Goal: Information Seeking & Learning: Learn about a topic

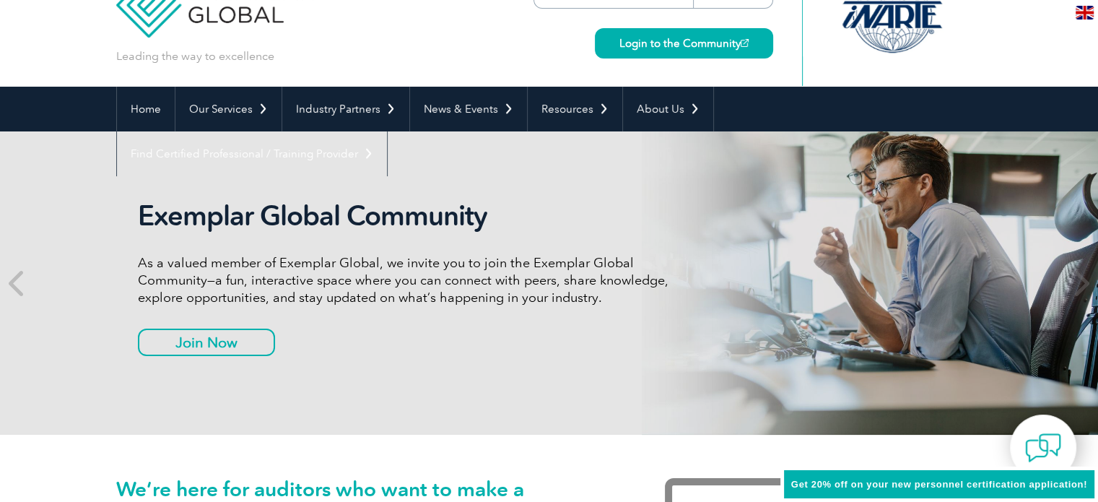
scroll to position [72, 0]
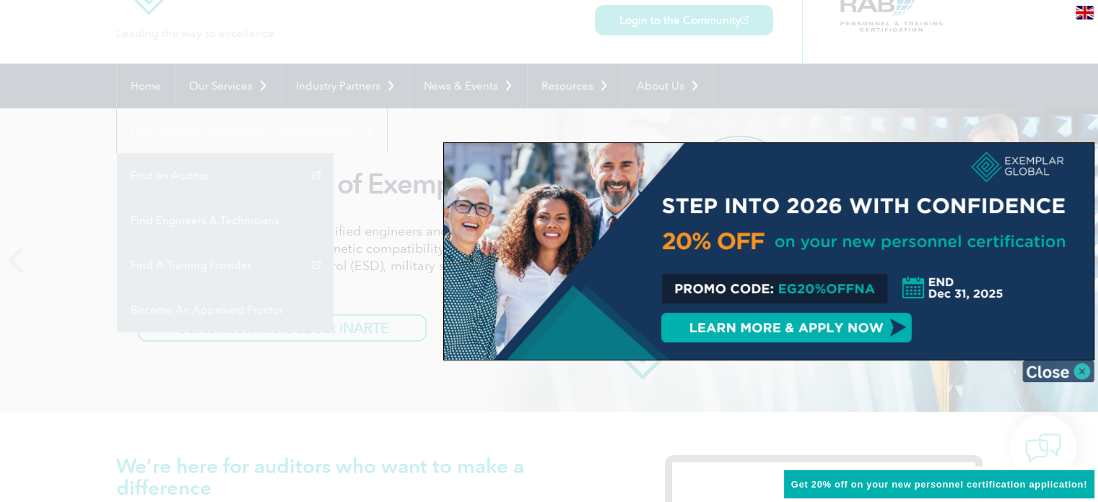
click at [1071, 366] on img at bounding box center [1058, 371] width 72 height 22
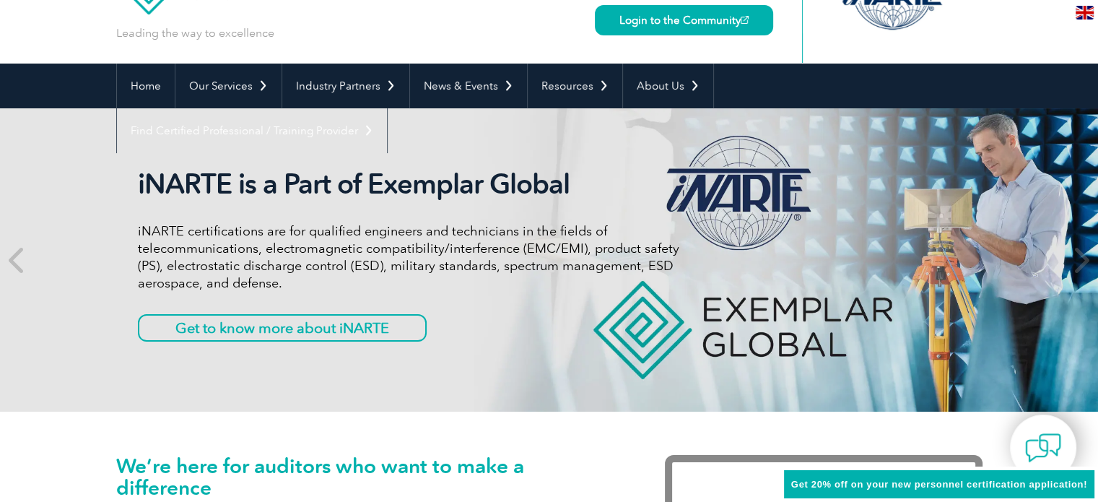
click at [0, 0] on link "Find A Training Provider" at bounding box center [0, 0] width 0 height 0
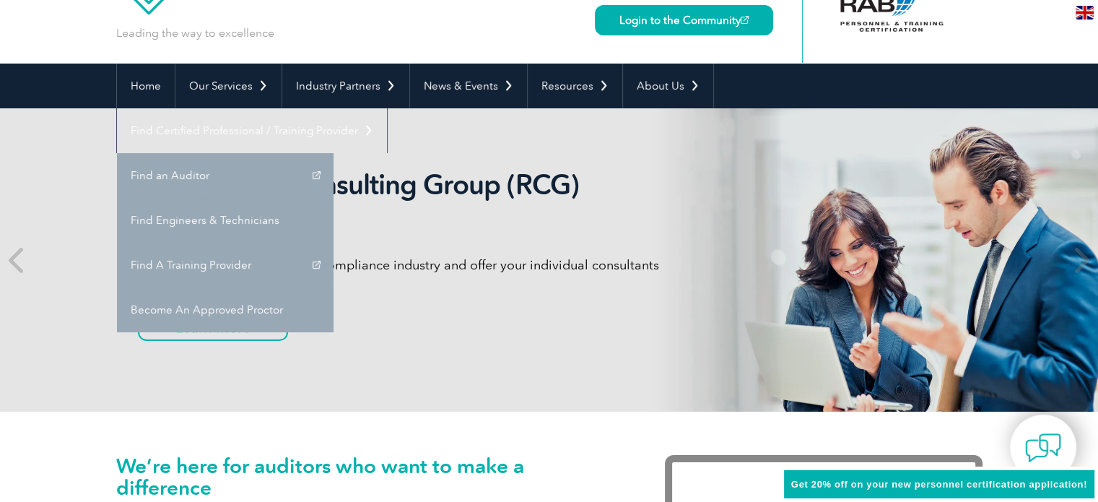
click at [1093, 13] on img at bounding box center [1085, 13] width 18 height 14
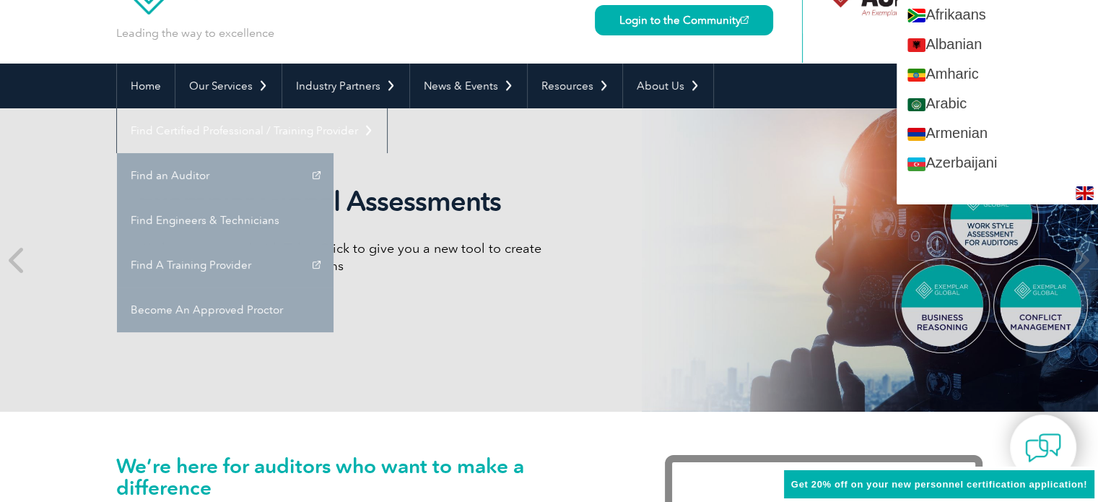
click at [1028, 415] on link "Chinese (Simplified)" at bounding box center [997, 430] width 201 height 30
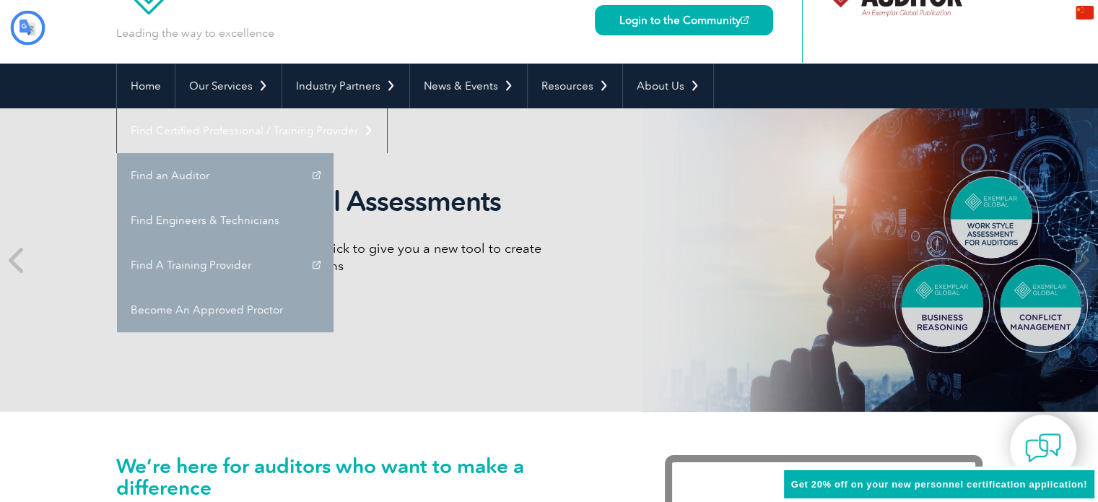
type input "搜索"
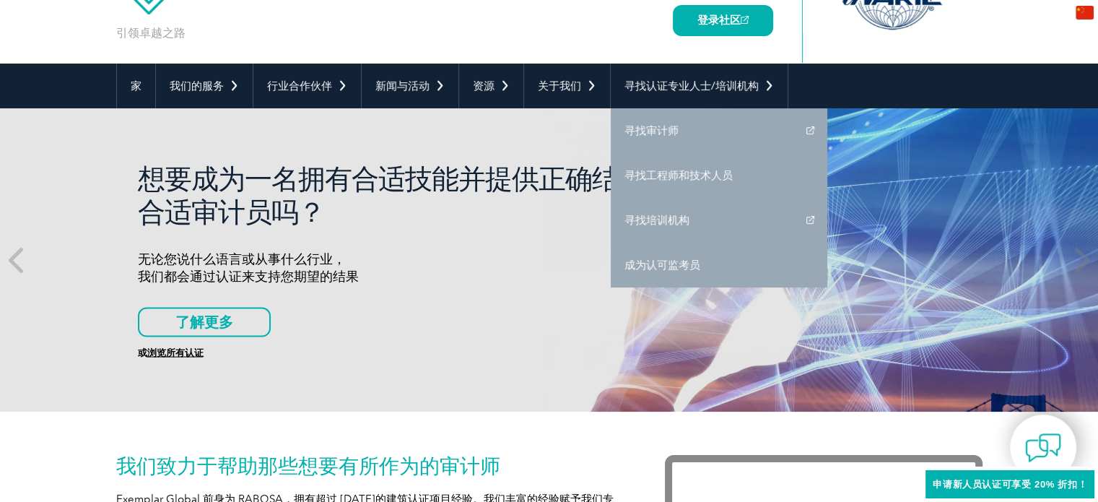
click at [1083, 19] on div "zh-CN" at bounding box center [1085, 12] width 27 height 24
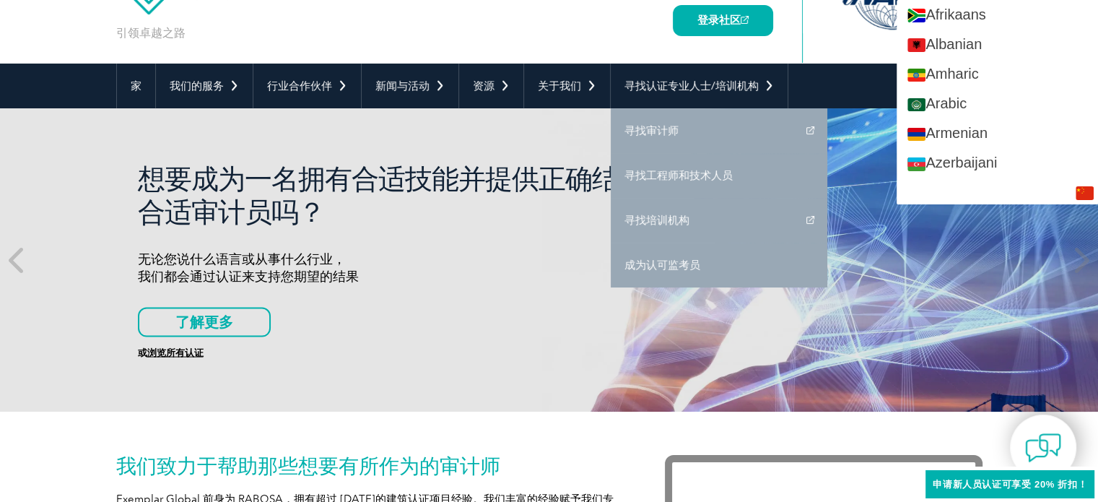
click at [1034, 415] on link "Chinese (Traditional)" at bounding box center [997, 430] width 201 height 30
type input "Search"
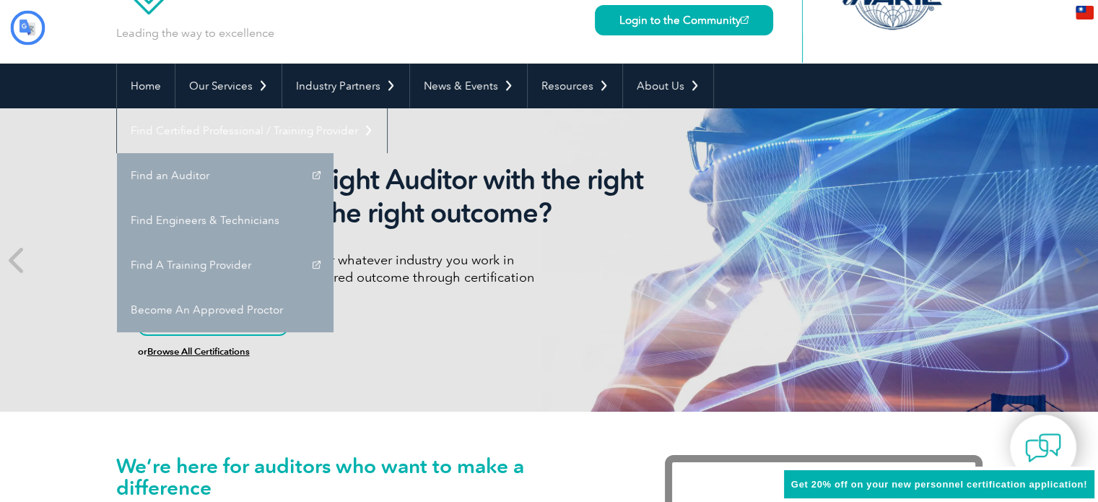
type input "搜尋"
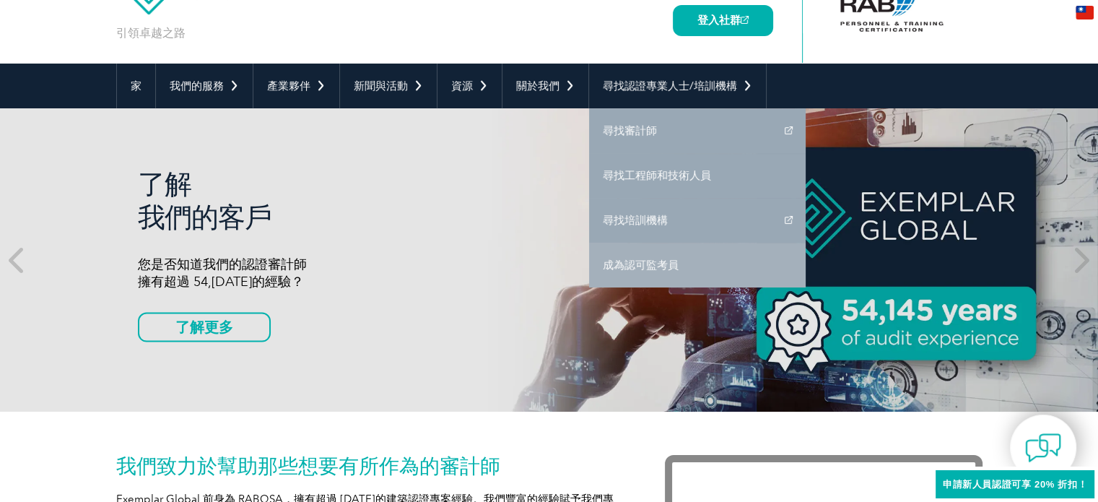
click at [697, 258] on link "成為認可監考員" at bounding box center [697, 265] width 217 height 45
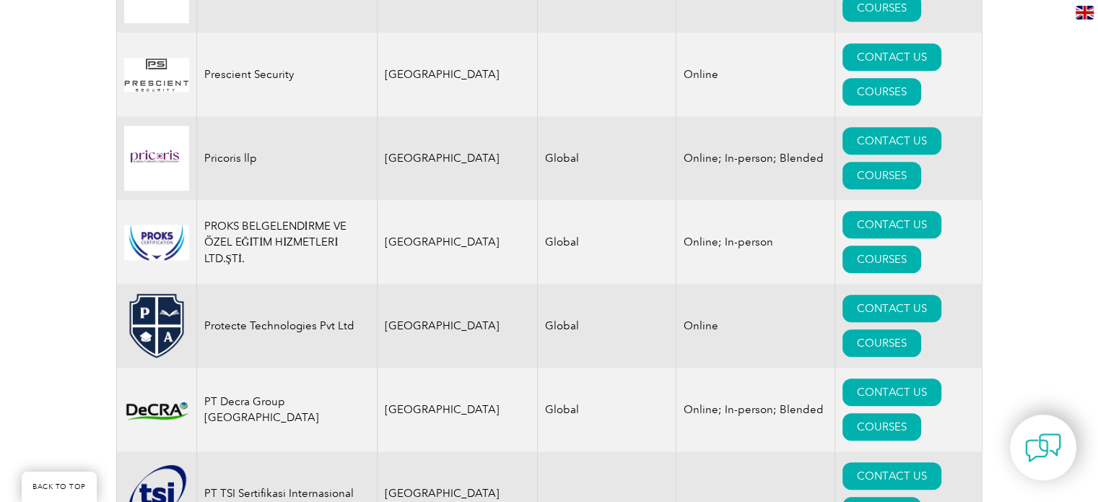
scroll to position [17330, 0]
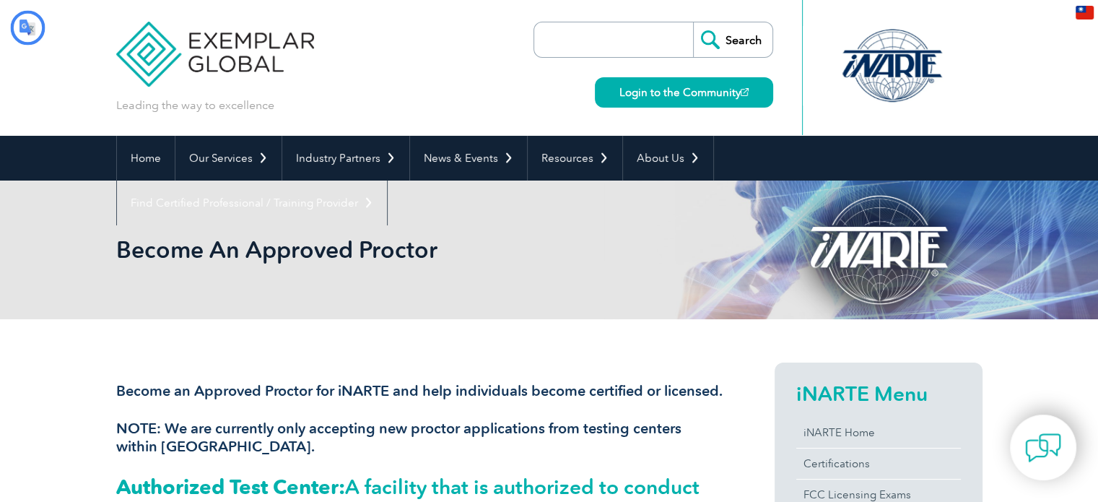
type input "搜尋"
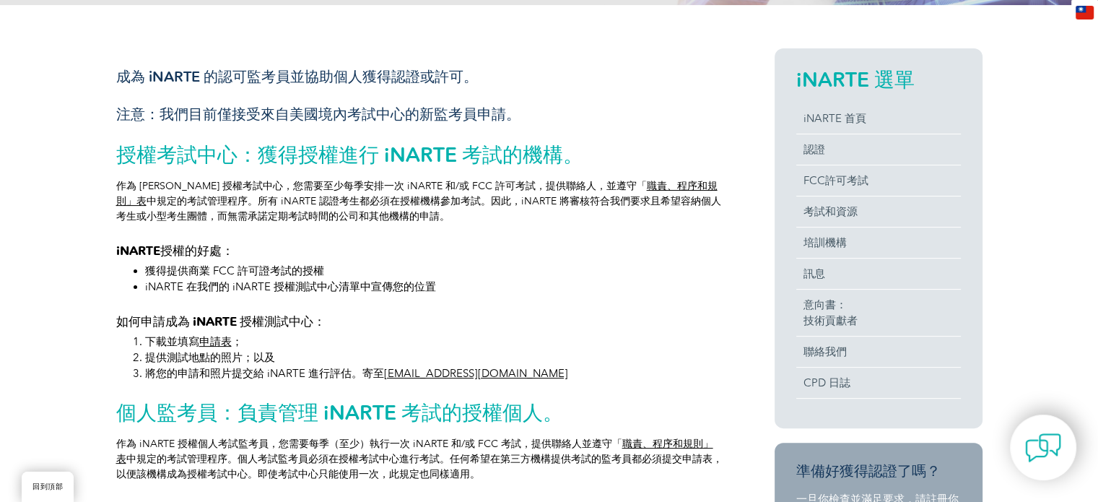
scroll to position [289, 0]
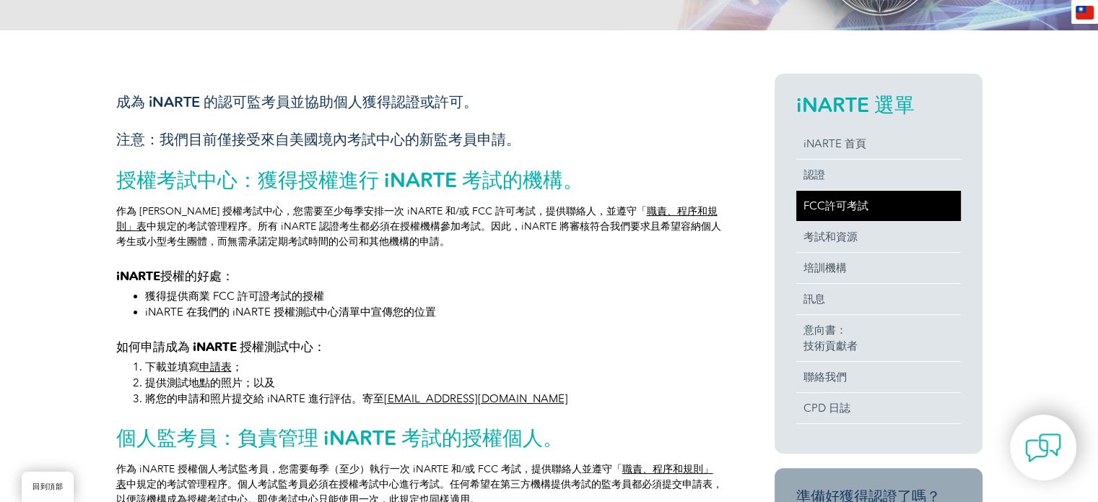
click at [843, 207] on font "FCC許可考試" at bounding box center [836, 205] width 65 height 13
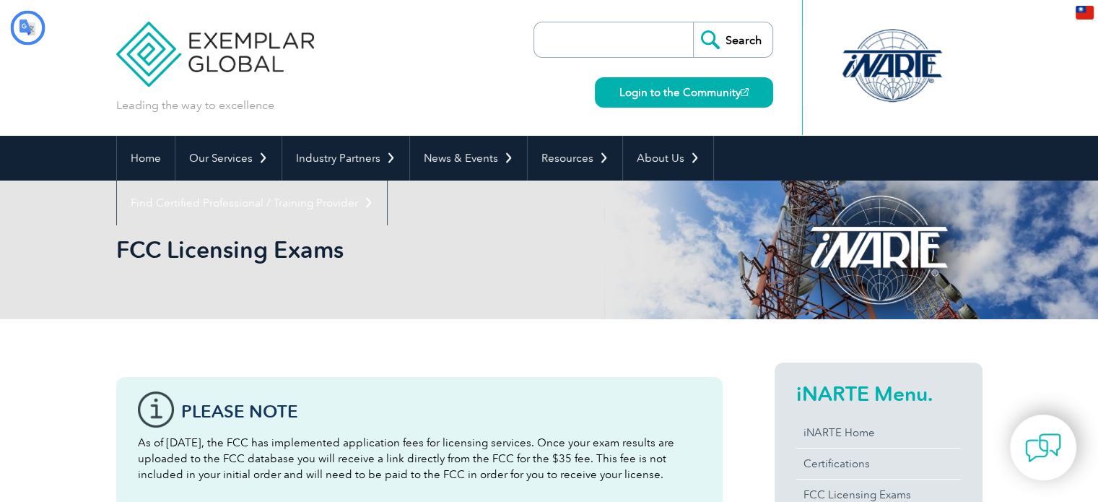
type input "搜尋"
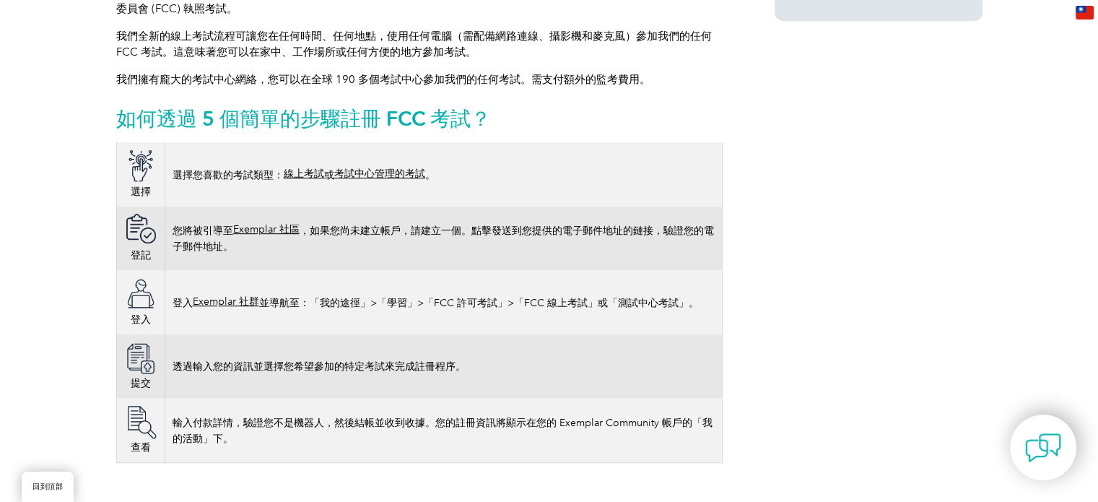
scroll to position [722, 0]
click at [342, 172] on font "考試中心管理的考試" at bounding box center [379, 173] width 91 height 12
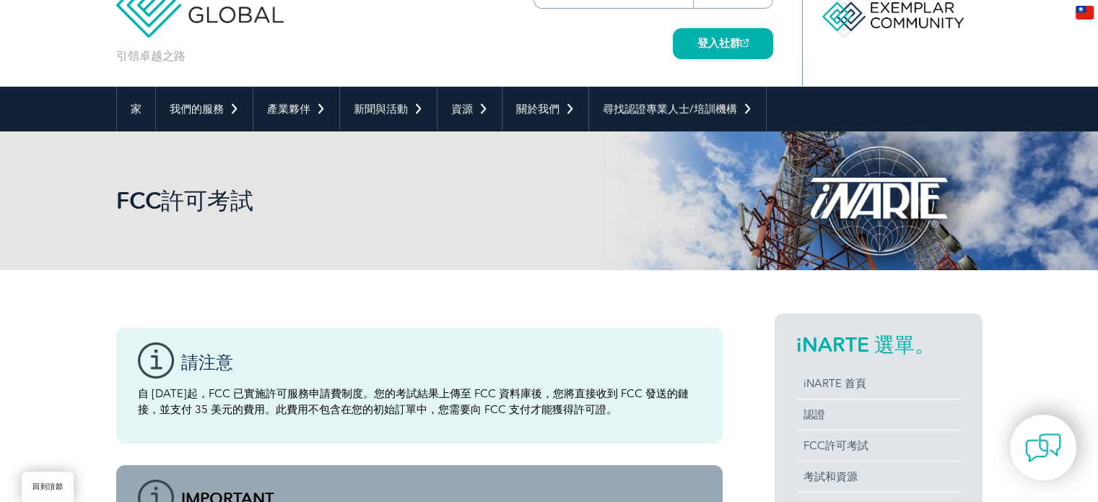
scroll to position [0, 0]
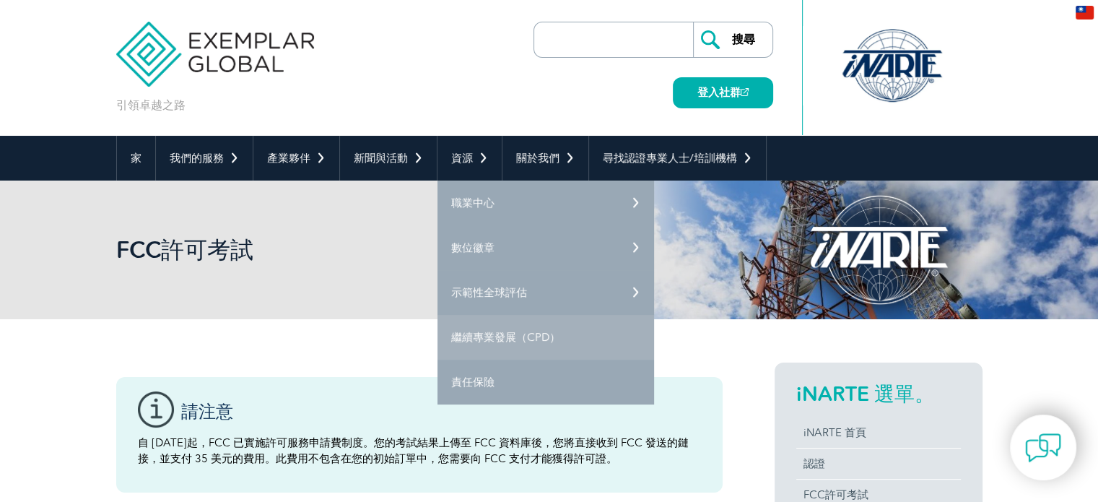
click at [497, 340] on font "繼續專業發展（CPD）" at bounding box center [505, 337] width 109 height 13
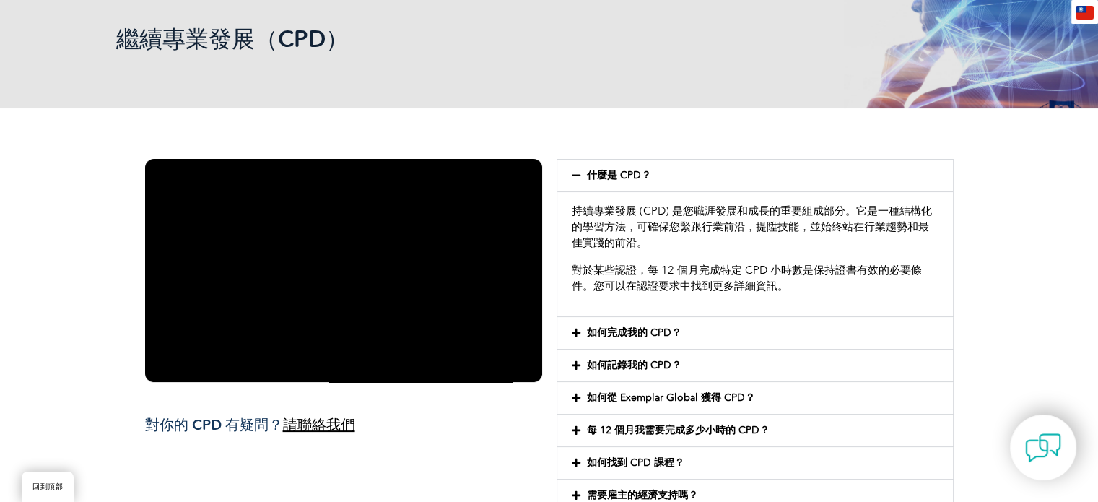
scroll to position [217, 0]
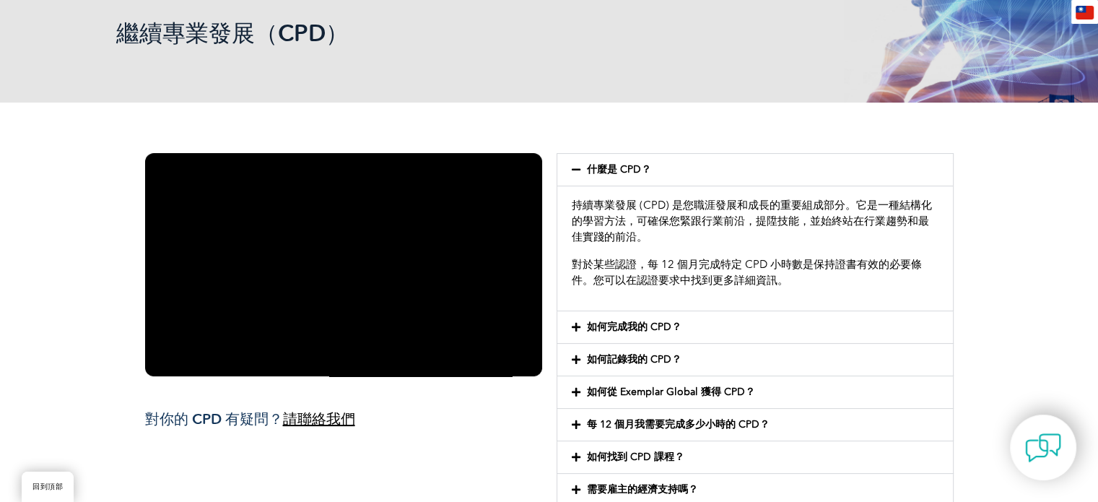
click at [820, 323] on div "如何完成我的 CPD？" at bounding box center [755, 327] width 396 height 32
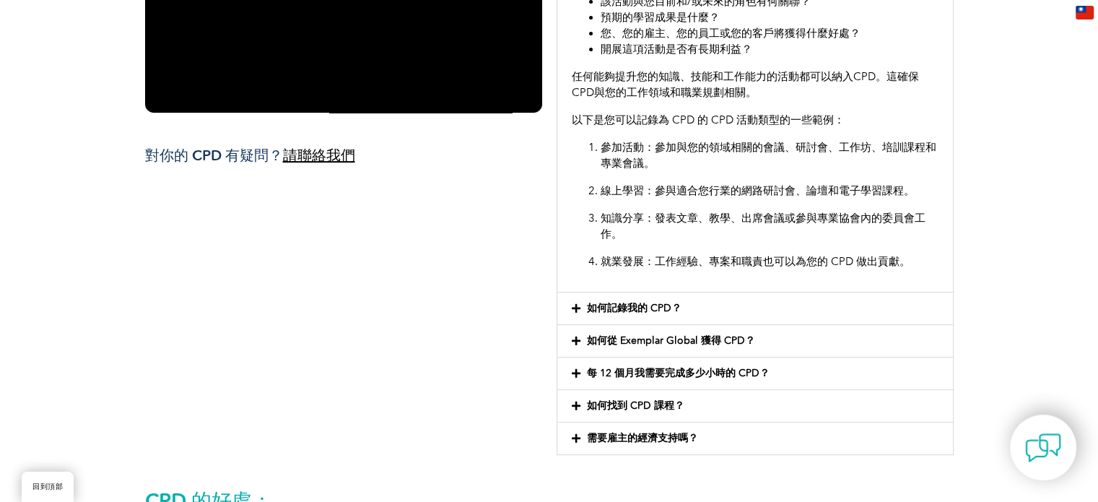
scroll to position [505, 0]
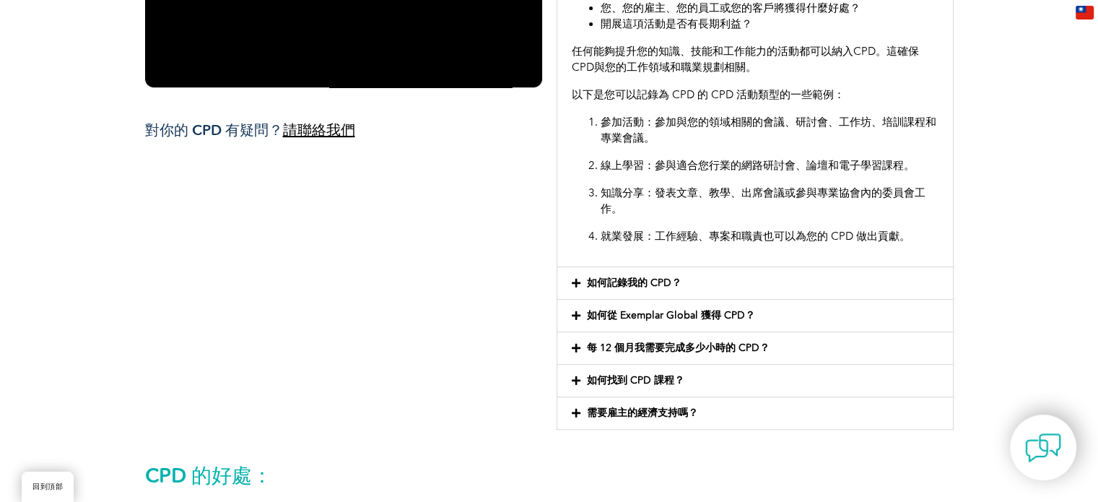
click at [737, 284] on div "如何記錄我的 CPD？" at bounding box center [755, 283] width 396 height 32
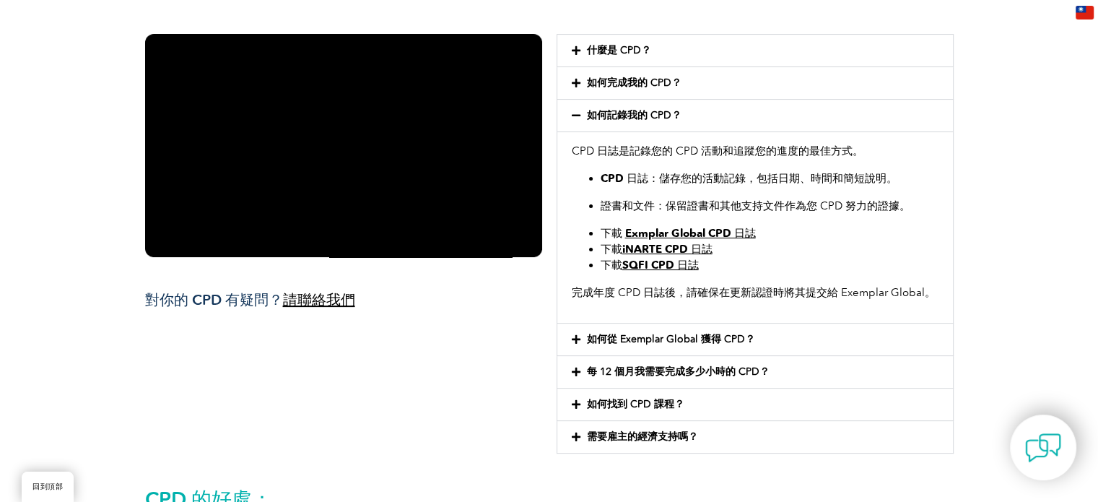
scroll to position [361, 0]
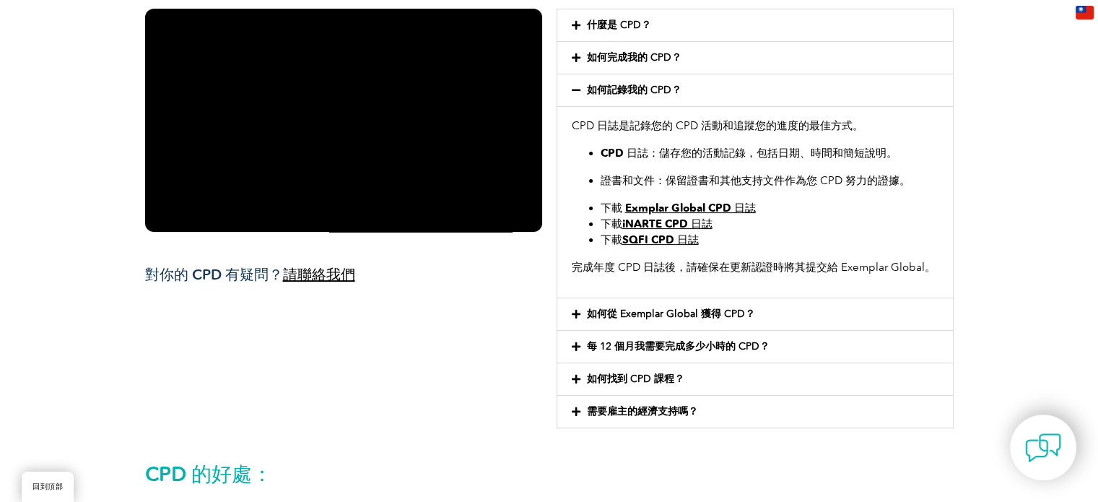
click at [765, 386] on div "如何找到 CPD 課程？" at bounding box center [755, 379] width 396 height 32
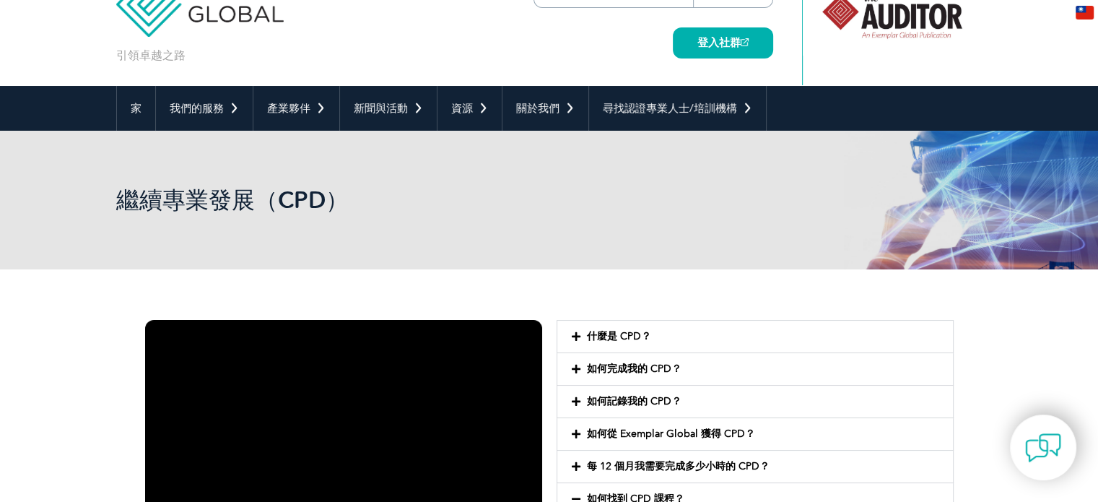
scroll to position [0, 0]
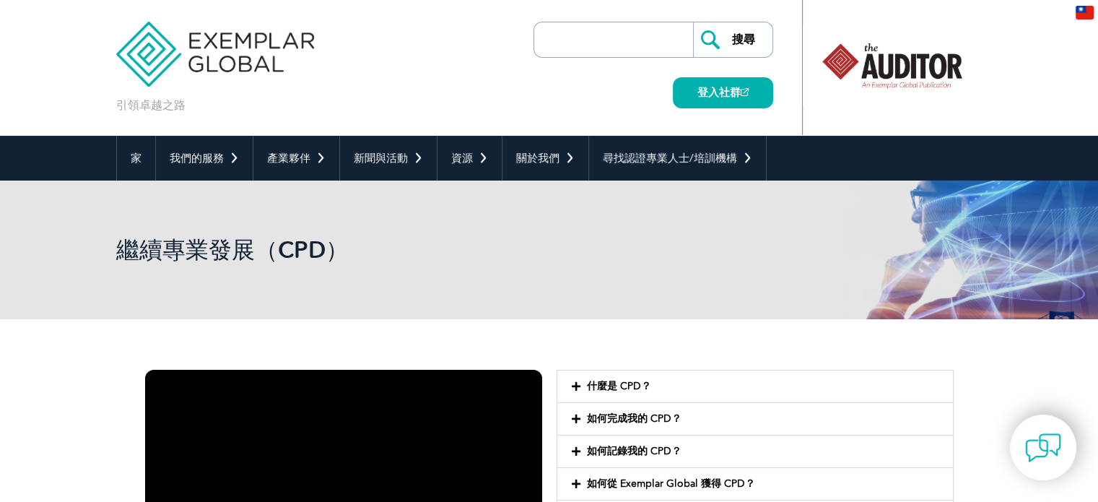
click at [890, 77] on div at bounding box center [892, 65] width 144 height 79
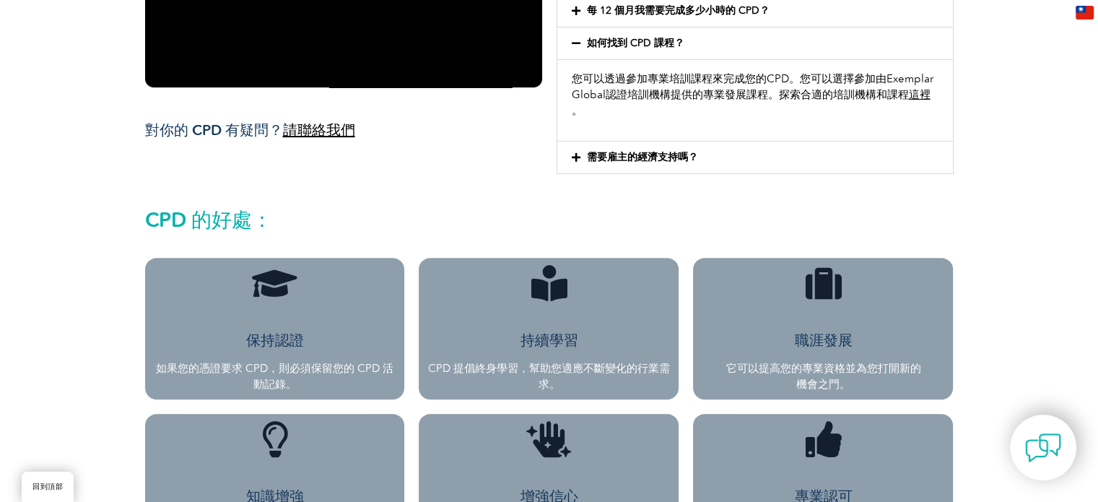
scroll to position [72, 0]
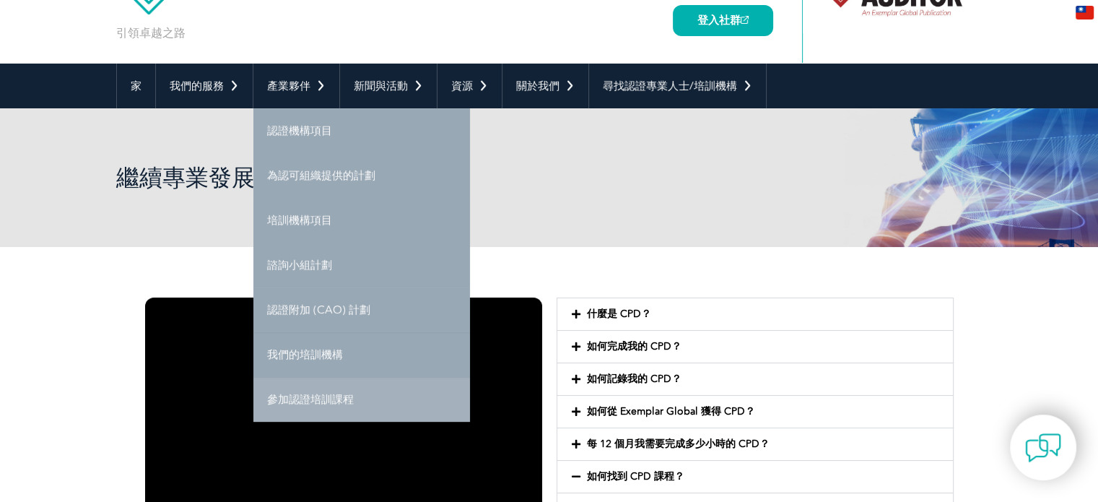
click at [276, 408] on link "參加認證培訓課程" at bounding box center [361, 399] width 217 height 45
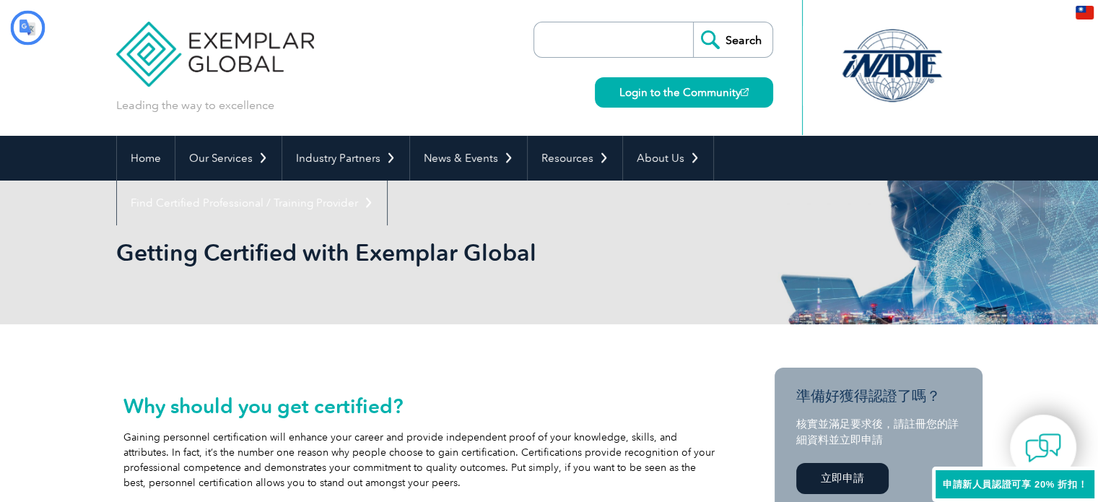
type input "搜尋"
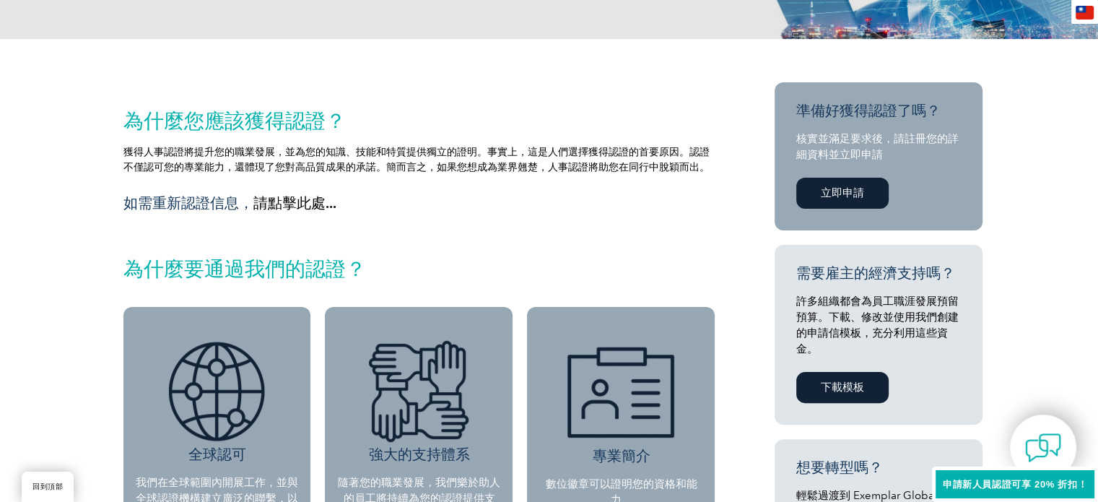
scroll to position [361, 0]
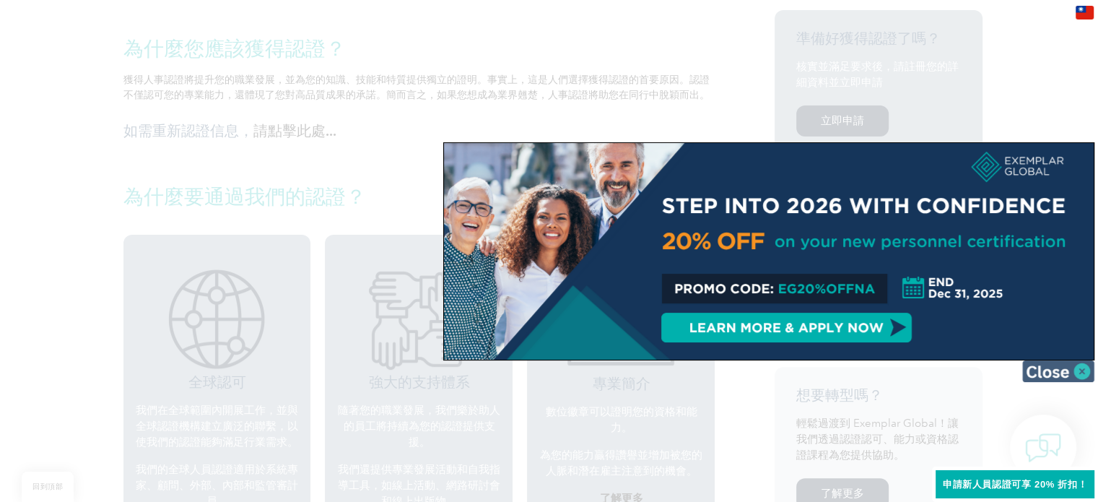
click at [1081, 374] on img at bounding box center [1058, 371] width 72 height 22
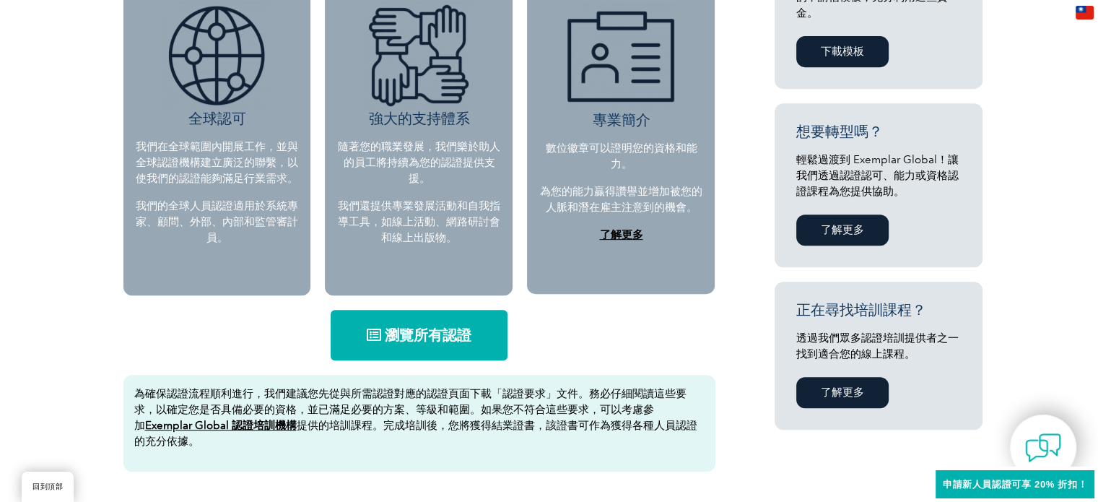
scroll to position [650, 0]
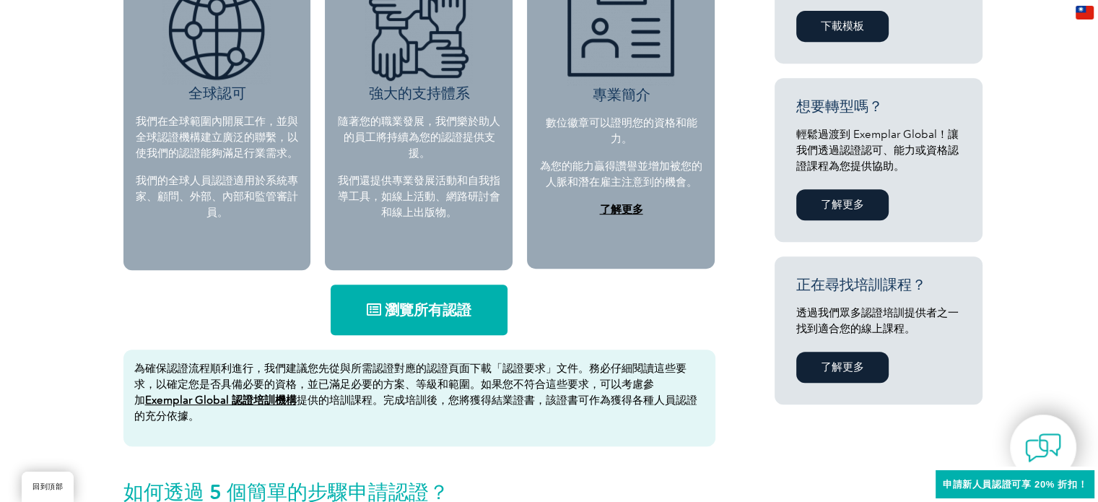
click at [867, 373] on link "了解更多" at bounding box center [842, 367] width 92 height 31
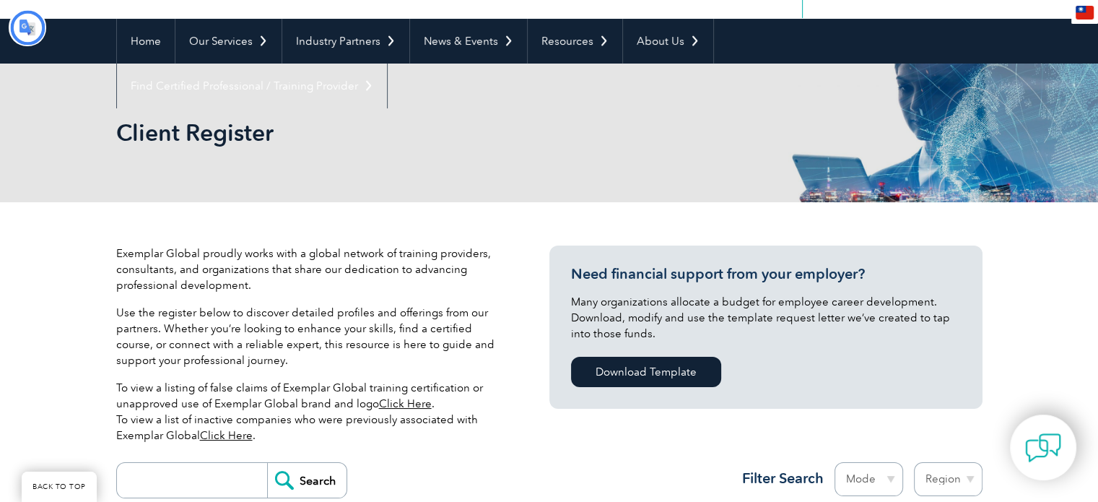
scroll to position [289, 0]
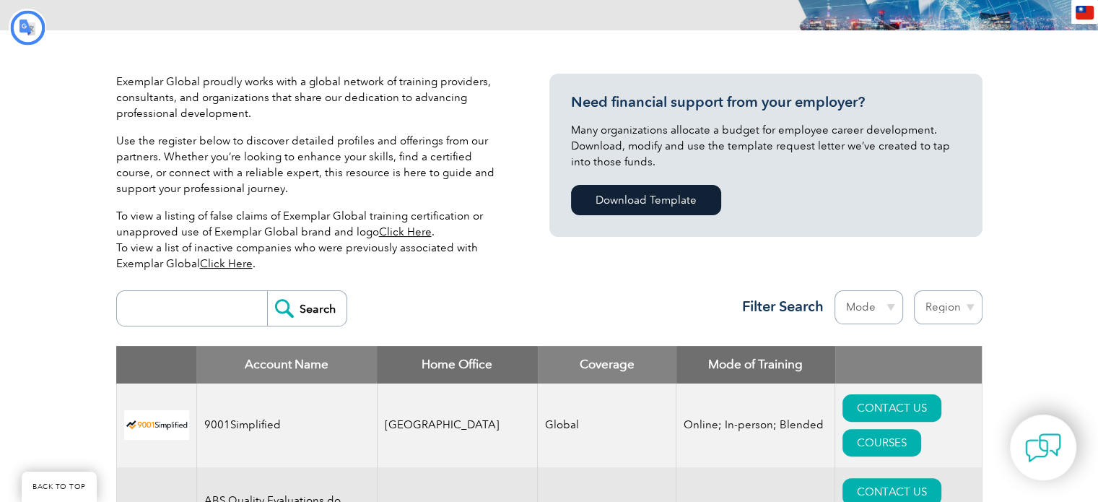
type input "搜尋"
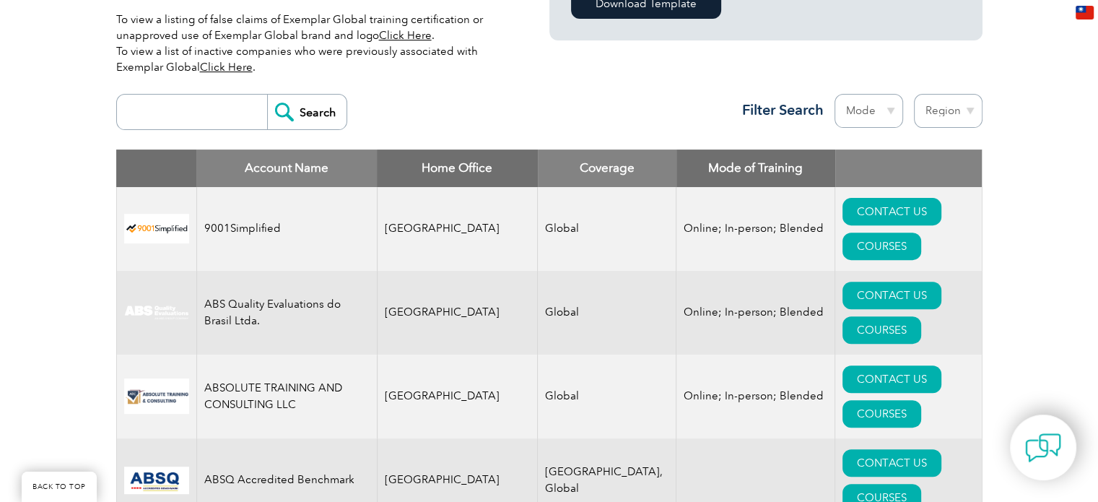
scroll to position [505, 0]
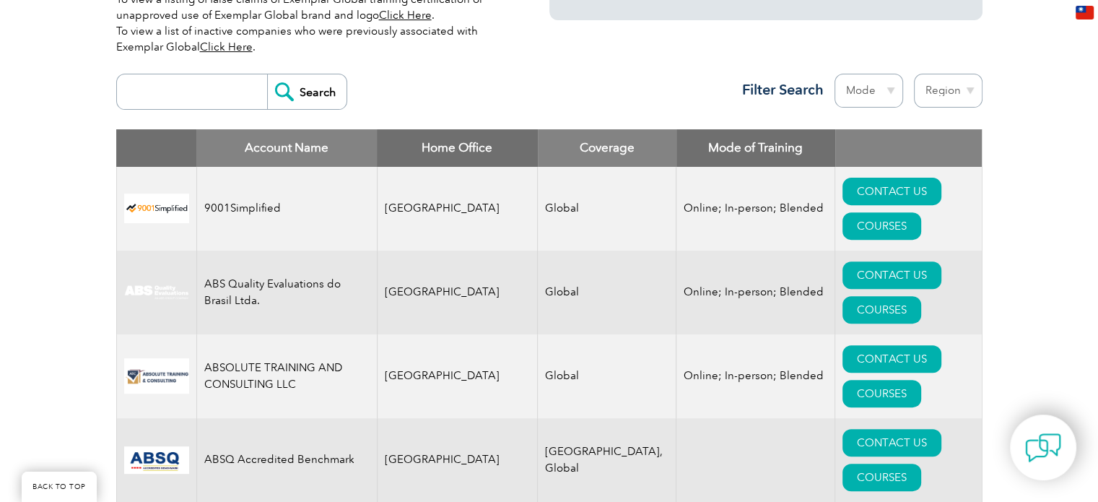
click at [930, 97] on select "Region [GEOGRAPHIC_DATA] [GEOGRAPHIC_DATA] [GEOGRAPHIC_DATA] [GEOGRAPHIC_DATA] …" at bounding box center [948, 91] width 69 height 34
select select "[GEOGRAPHIC_DATA]"
click at [914, 74] on select "Region Australia Bahrain Bangladesh Brazil Canada Colombia Dominican Republic E…" at bounding box center [948, 91] width 69 height 34
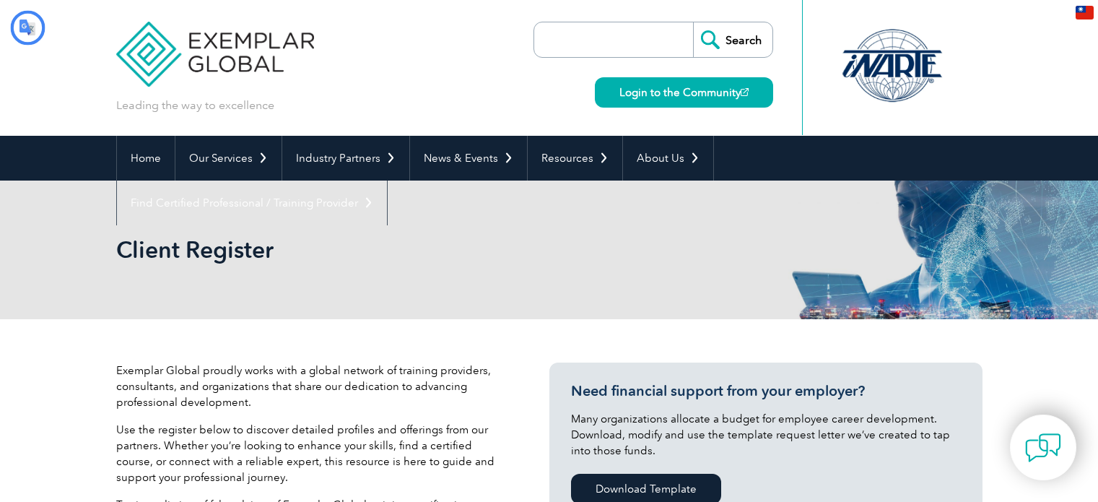
select select "[GEOGRAPHIC_DATA]"
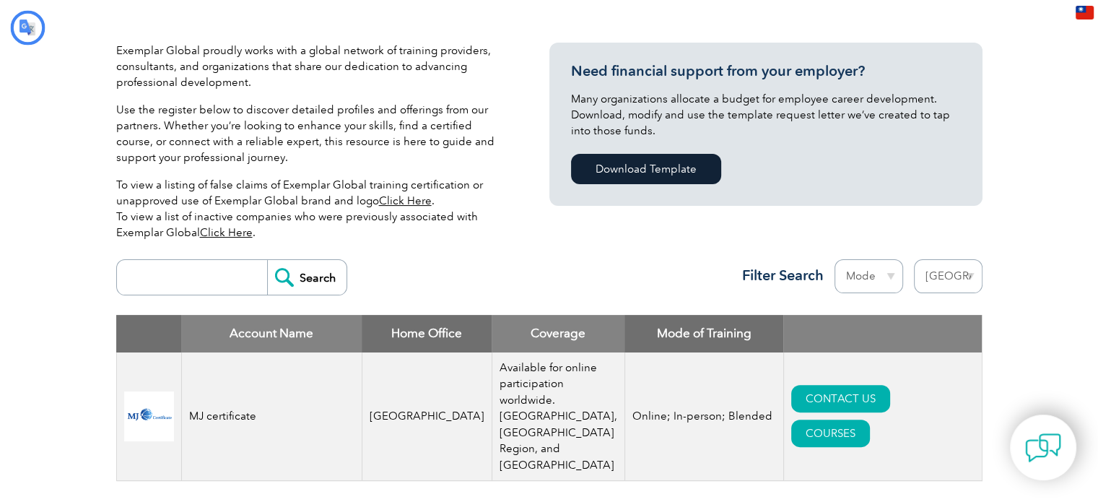
type input "搜尋"
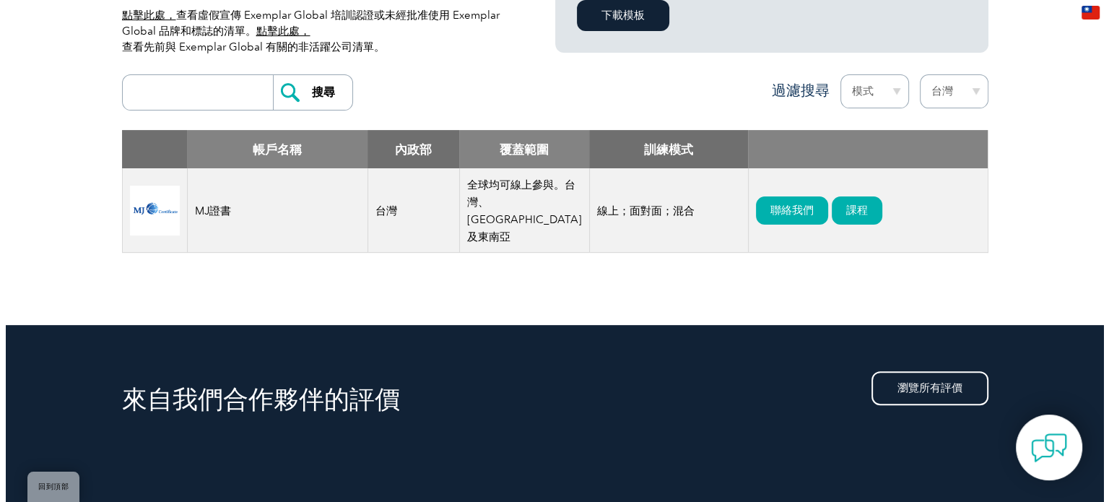
scroll to position [433, 0]
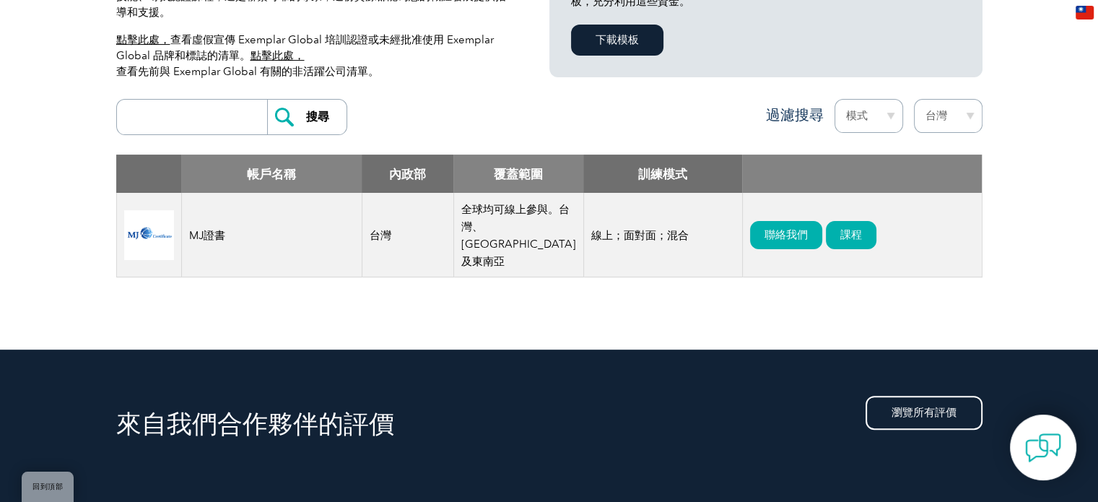
click at [144, 236] on img at bounding box center [149, 235] width 50 height 50
click at [765, 236] on font "聯絡我們" at bounding box center [786, 234] width 43 height 13
click at [370, 308] on div "Exemplar Global 很榮幸能與全球培訓提供者、顧問和組織合作，共同致力於推動專業發展。 使用下方的註冊頁面，查看我們合作夥伴的詳細資料和產品服務。…" at bounding box center [549, 118] width 867 height 464
click at [841, 228] on font "課程" at bounding box center [852, 234] width 22 height 13
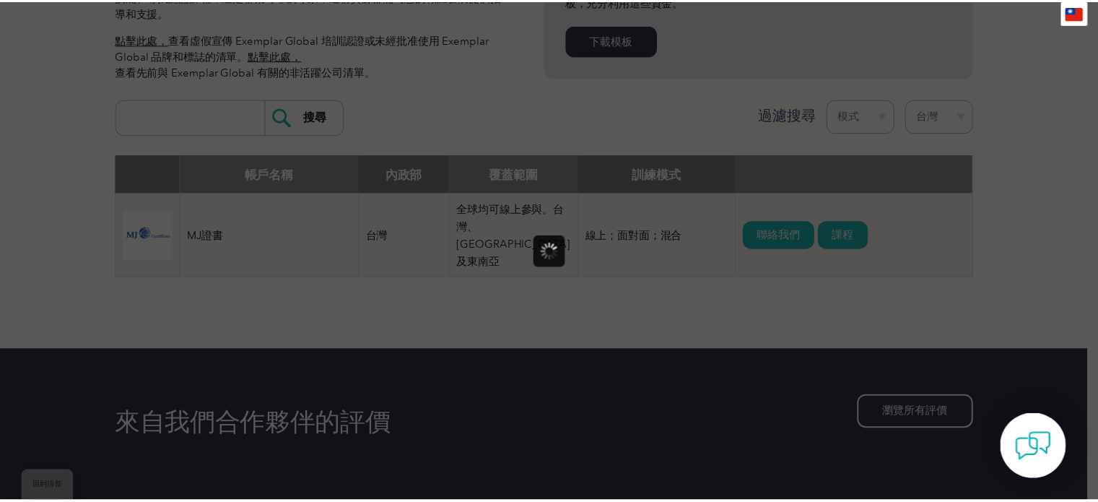
scroll to position [0, 0]
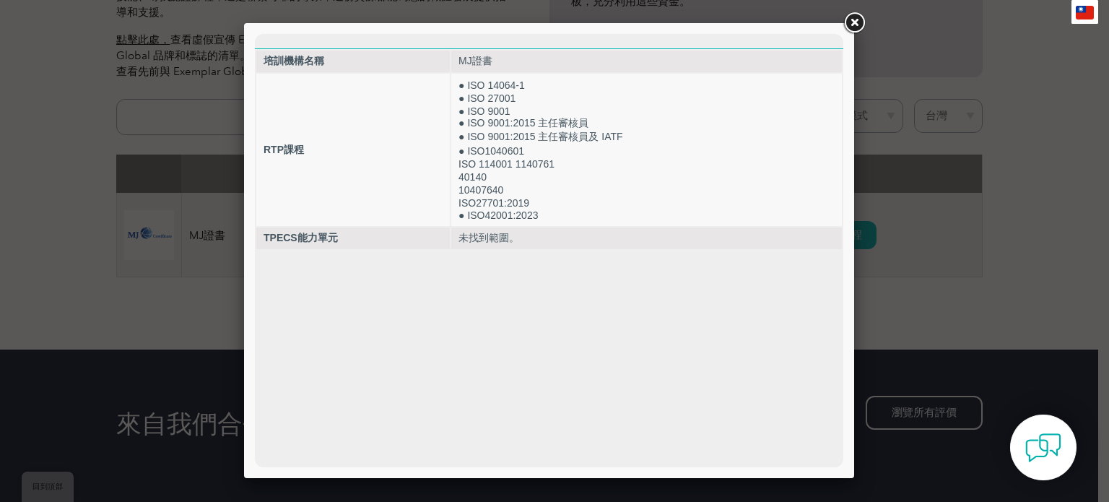
click at [849, 19] on link at bounding box center [854, 23] width 26 height 26
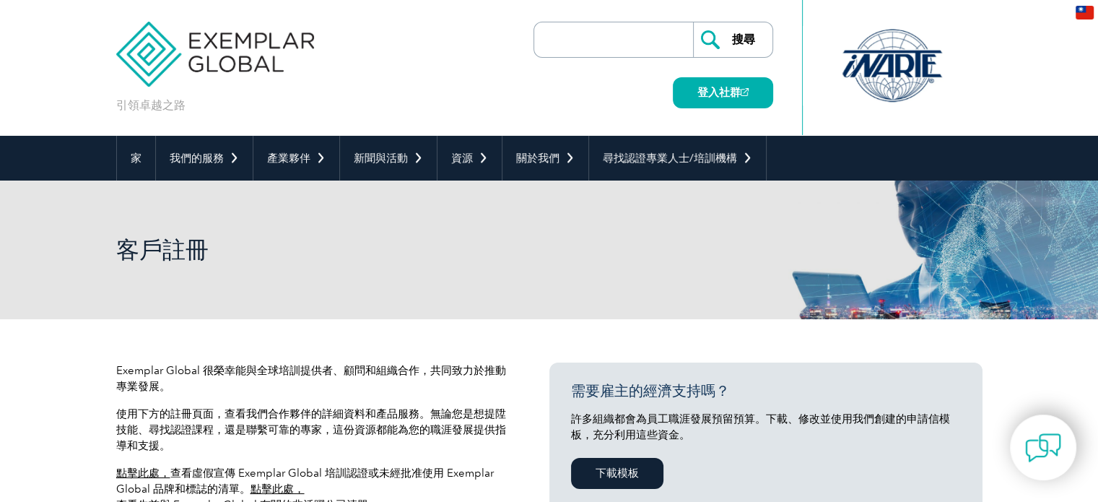
click at [192, 47] on img at bounding box center [215, 43] width 199 height 87
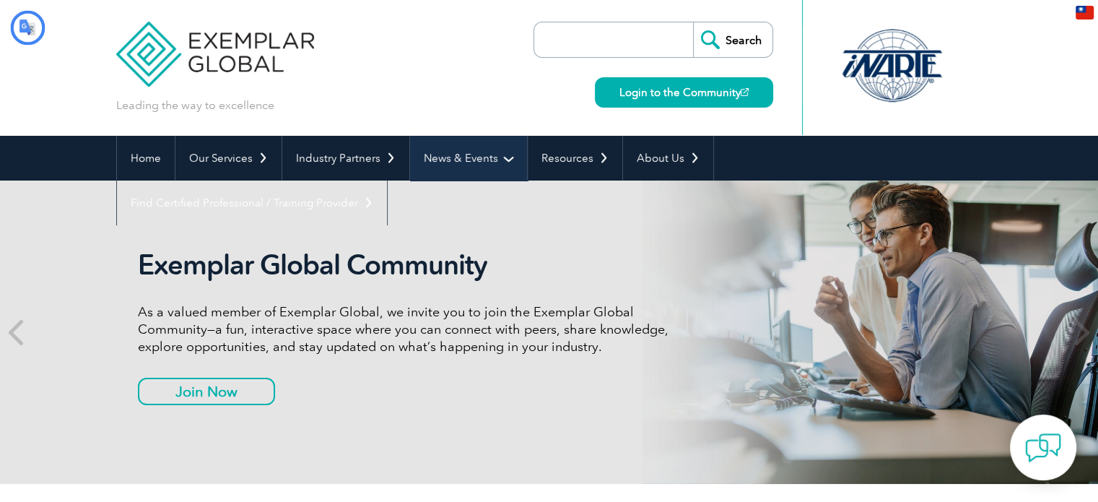
type input "搜尋"
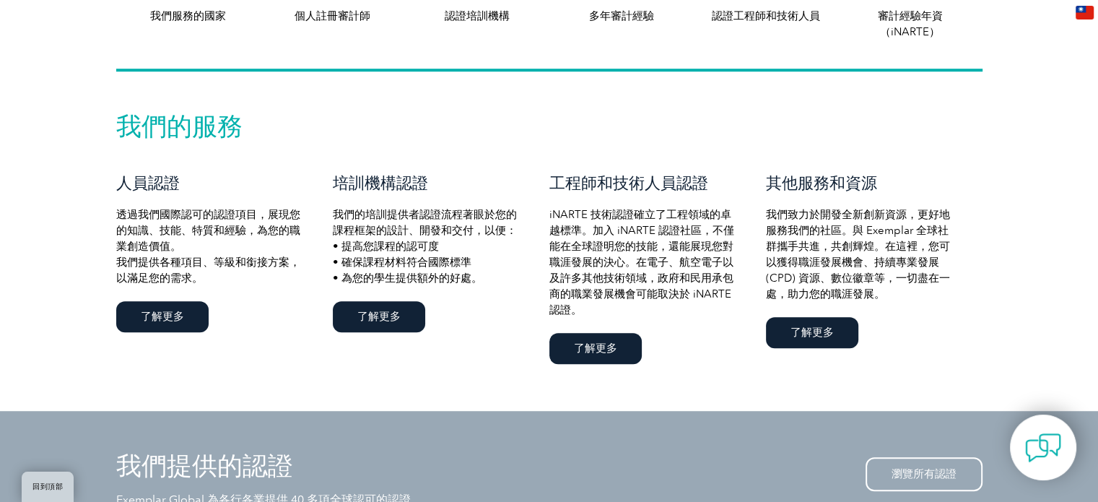
scroll to position [939, 0]
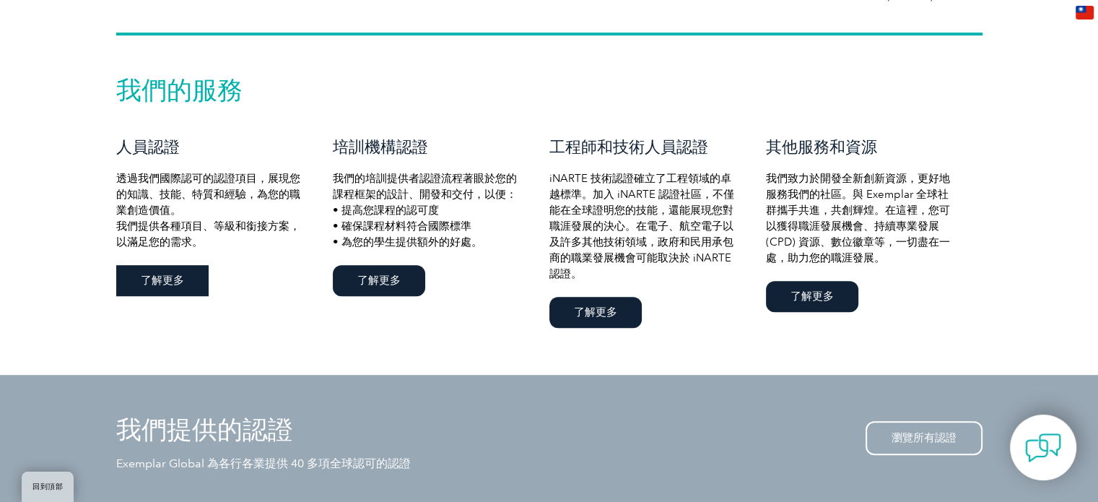
click at [164, 280] on font "了解更多" at bounding box center [162, 280] width 43 height 13
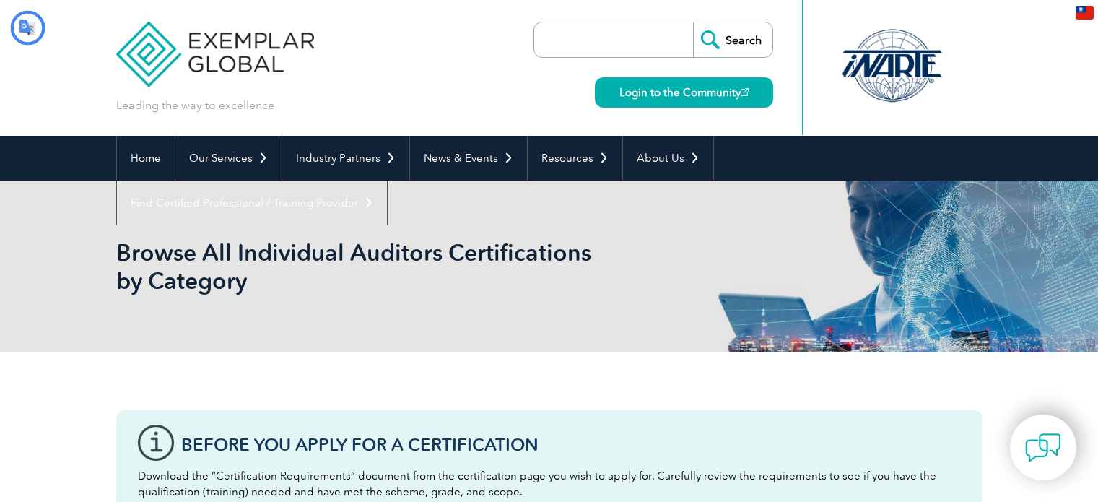
type input "搜尋"
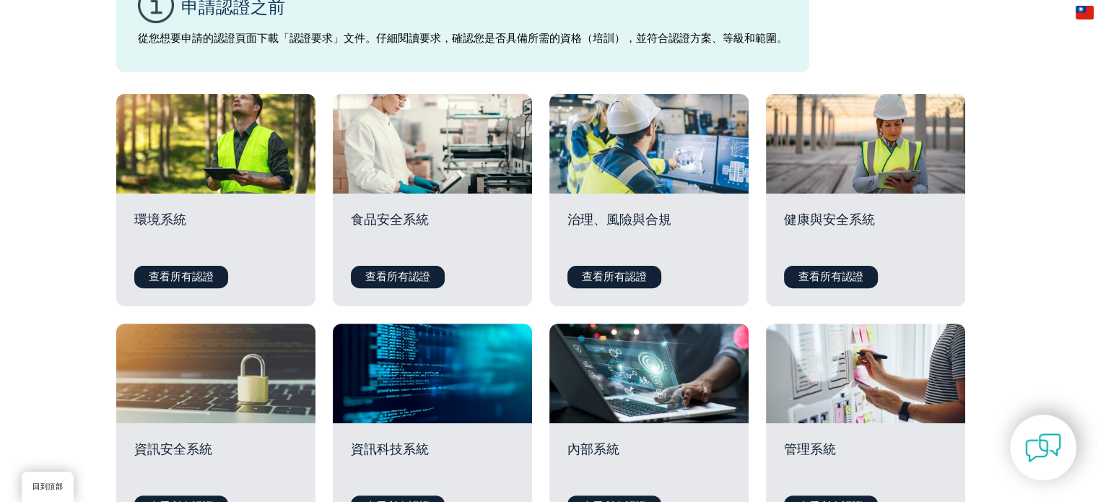
scroll to position [433, 0]
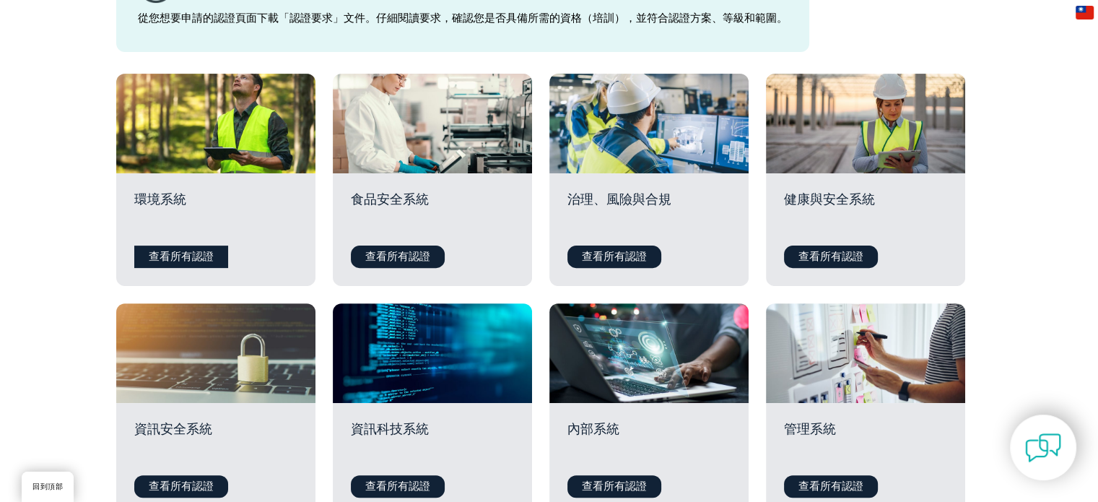
click at [196, 259] on font "查看所有認證" at bounding box center [181, 256] width 65 height 13
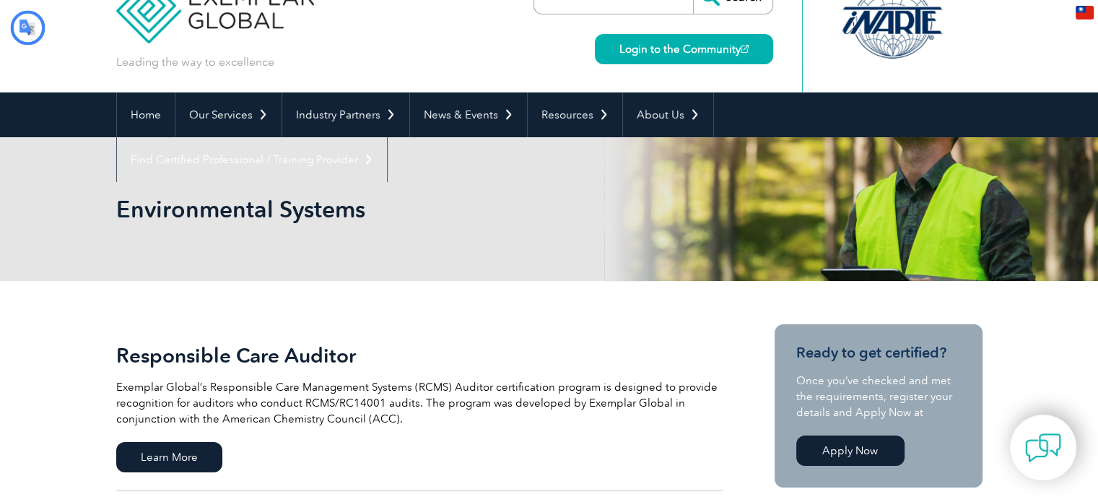
type input "搜尋"
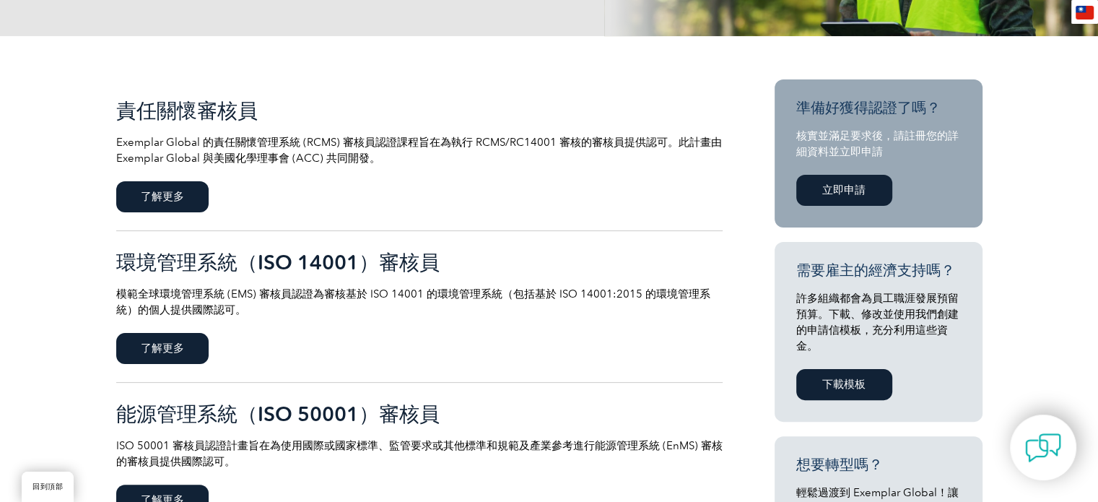
scroll to position [289, 0]
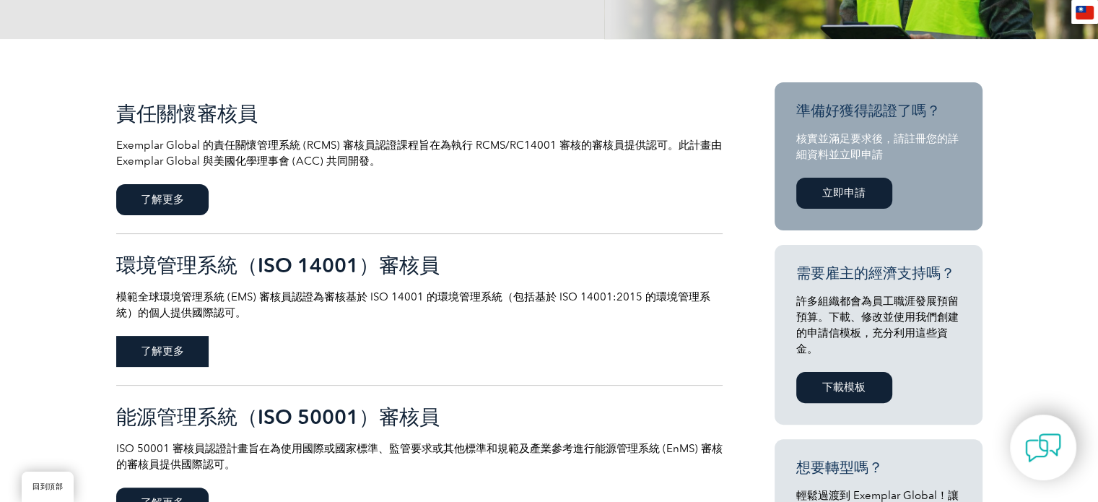
click at [170, 340] on span "了解更多" at bounding box center [162, 351] width 92 height 31
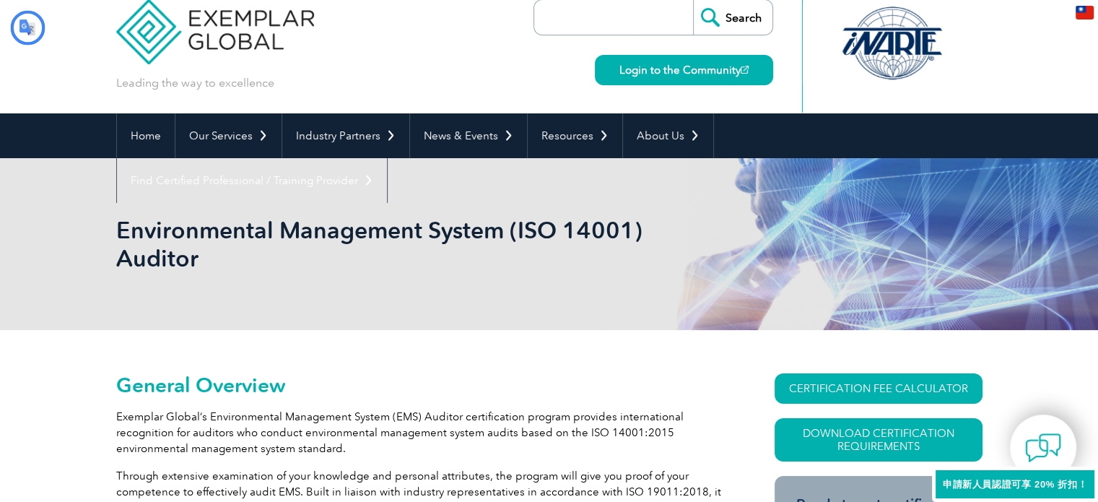
type input "搜尋"
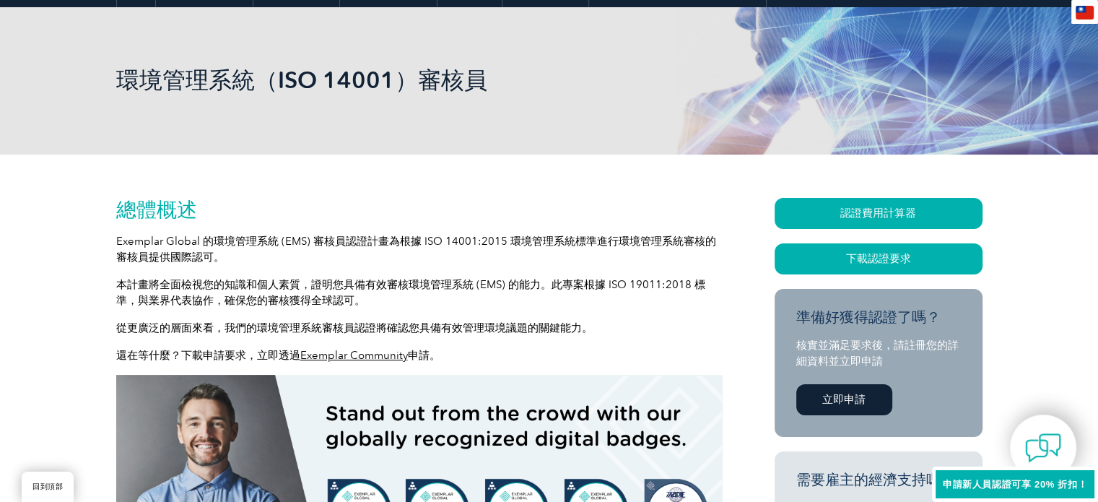
scroll to position [289, 0]
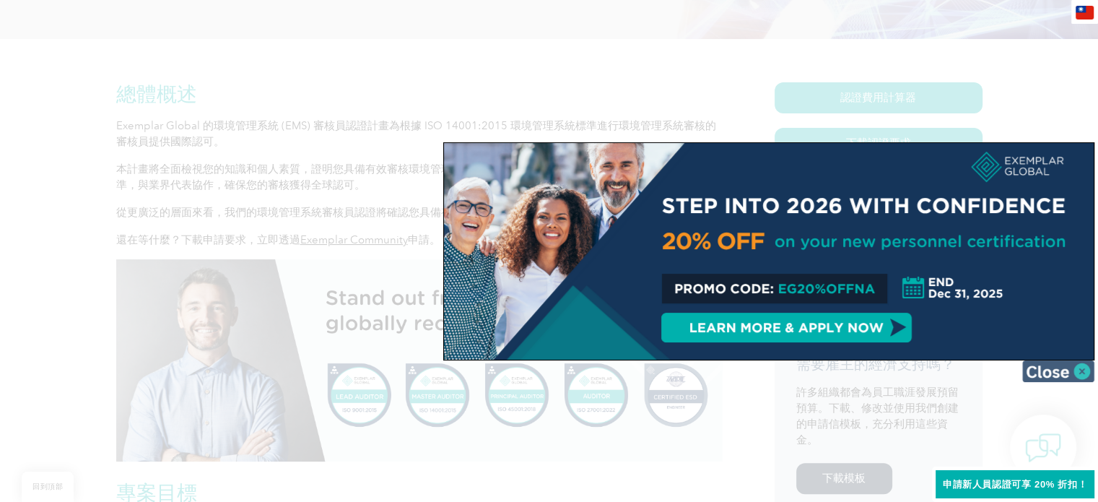
click at [1072, 368] on img at bounding box center [1058, 371] width 72 height 22
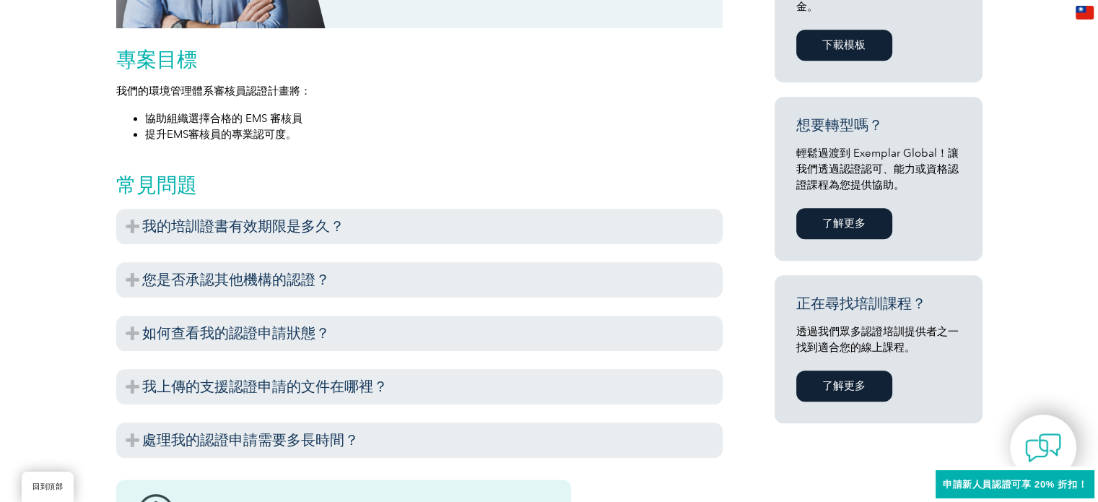
scroll to position [794, 0]
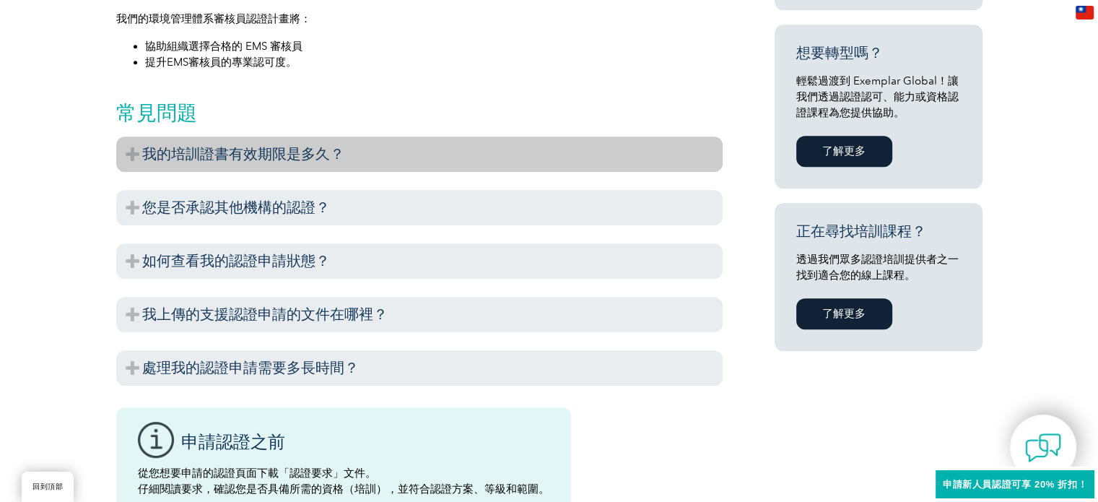
click at [611, 157] on h3 "我的培訓證書有效期限是多久？" at bounding box center [419, 153] width 607 height 35
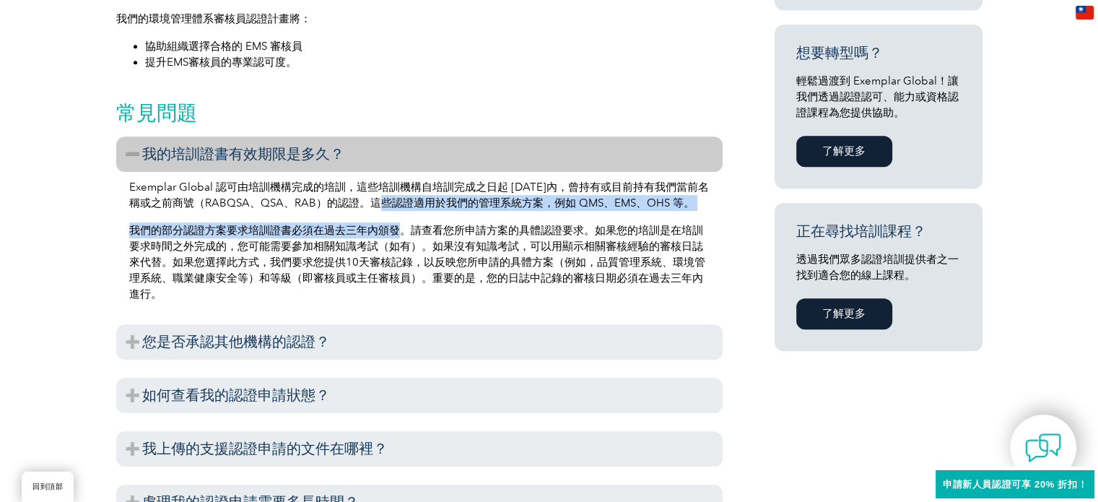
drag, startPoint x: 483, startPoint y: 187, endPoint x: 396, endPoint y: 213, distance: 91.2
click at [396, 213] on div "Exemplar Global 認可由培訓機構完成的培訓，這些培訓機構自培訓完成之日起 10 年內，曾持有或目前持有我們當前名稱或之前商號（RABQSA、QS…" at bounding box center [419, 243] width 607 height 142
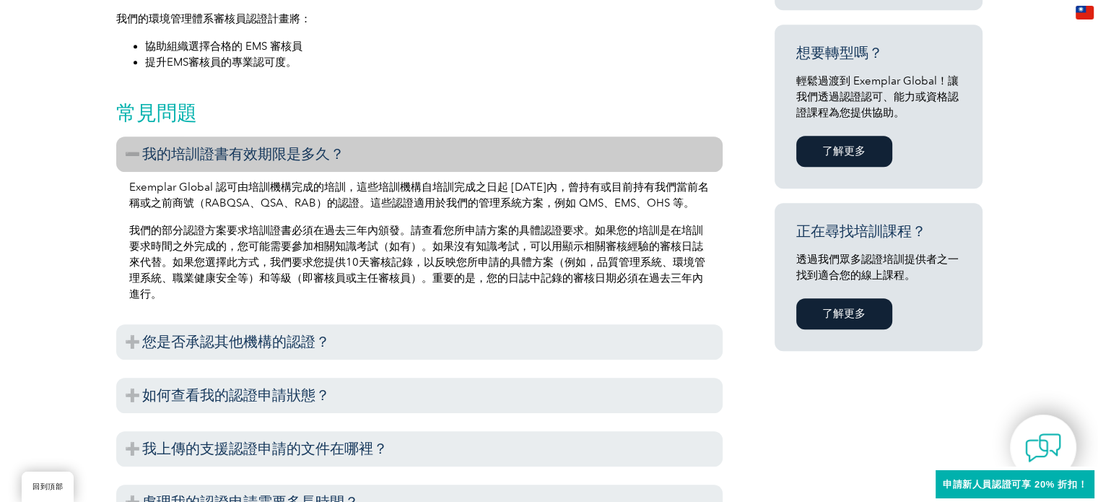
click at [524, 238] on font "我們的部分認證方案要求培訓證書必須在過去三年內頒發。請查看您所申請方案的具體認證要求。如果您的培訓是在培訓要求時間之外完成的，您可能需要參加相關知識考試（如有…" at bounding box center [417, 262] width 576 height 77
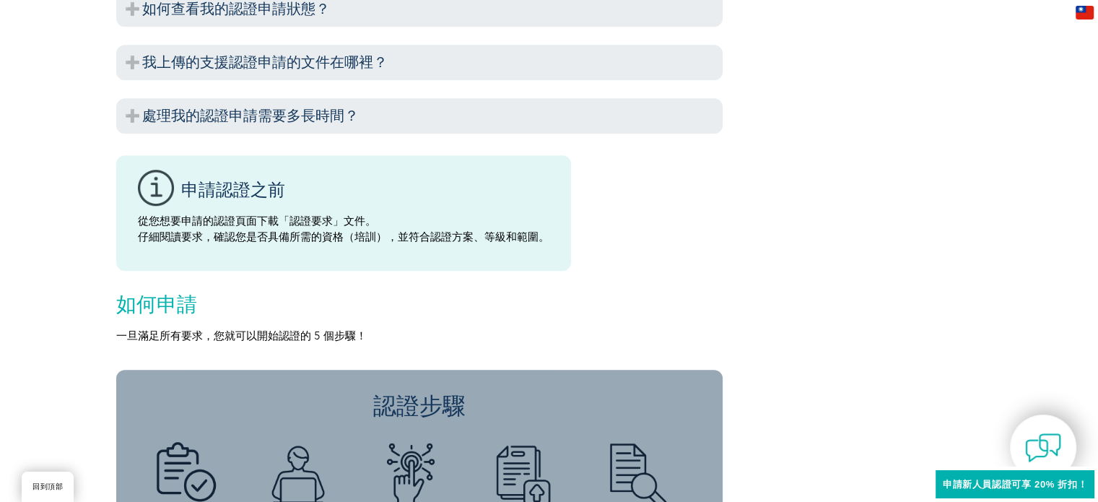
scroll to position [939, 0]
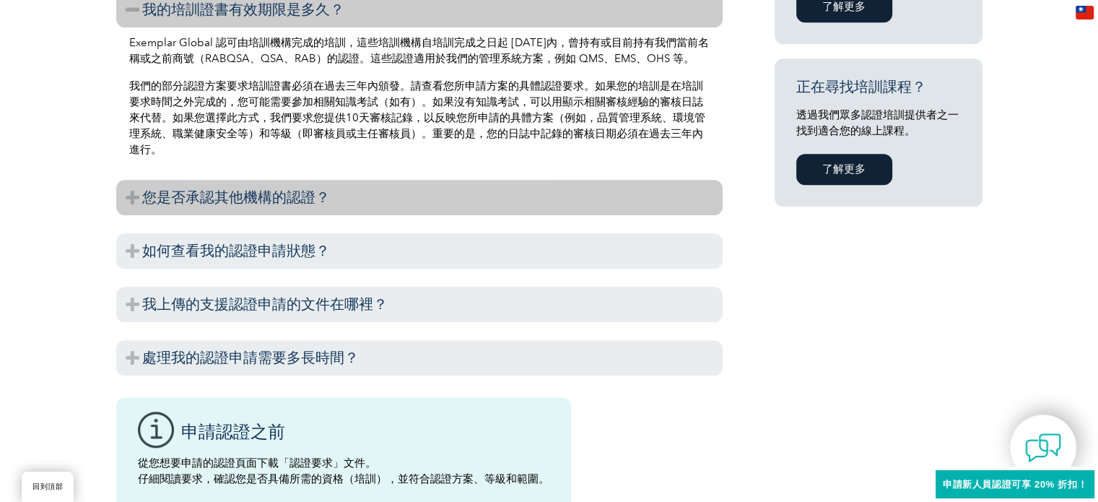
click at [431, 199] on h3 "您是否承認其他機構的認證？" at bounding box center [419, 197] width 607 height 35
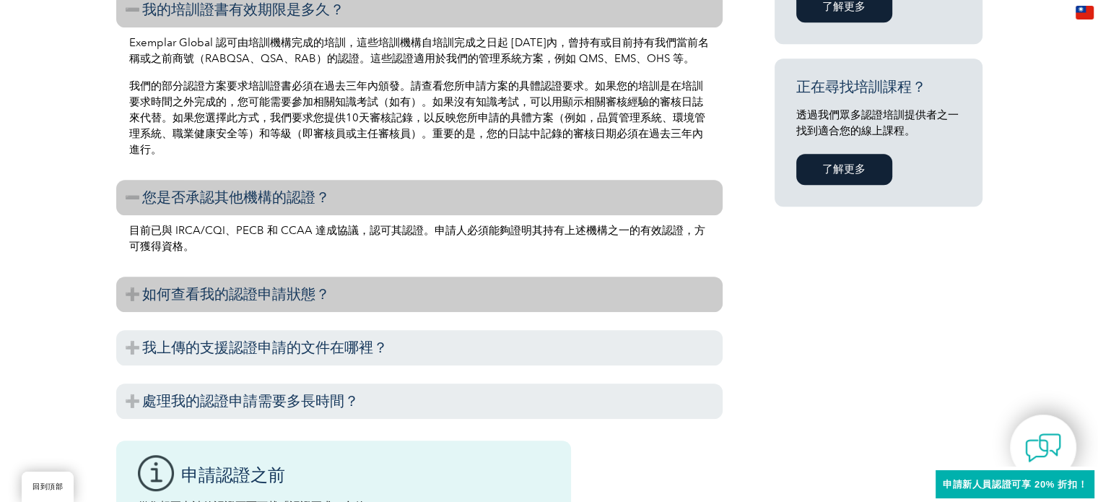
click at [383, 293] on h3 "如何查看我的認證申請狀態？" at bounding box center [419, 294] width 607 height 35
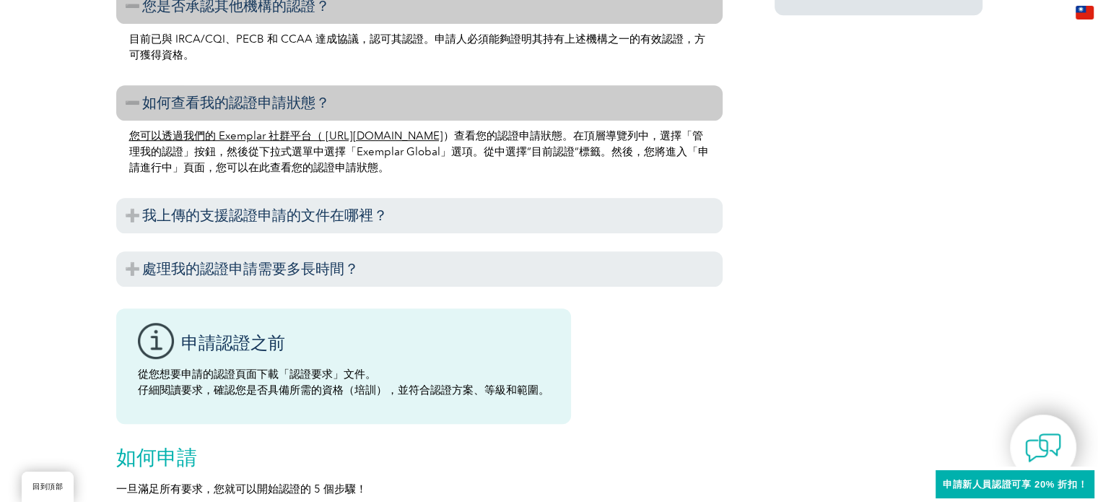
scroll to position [1155, 0]
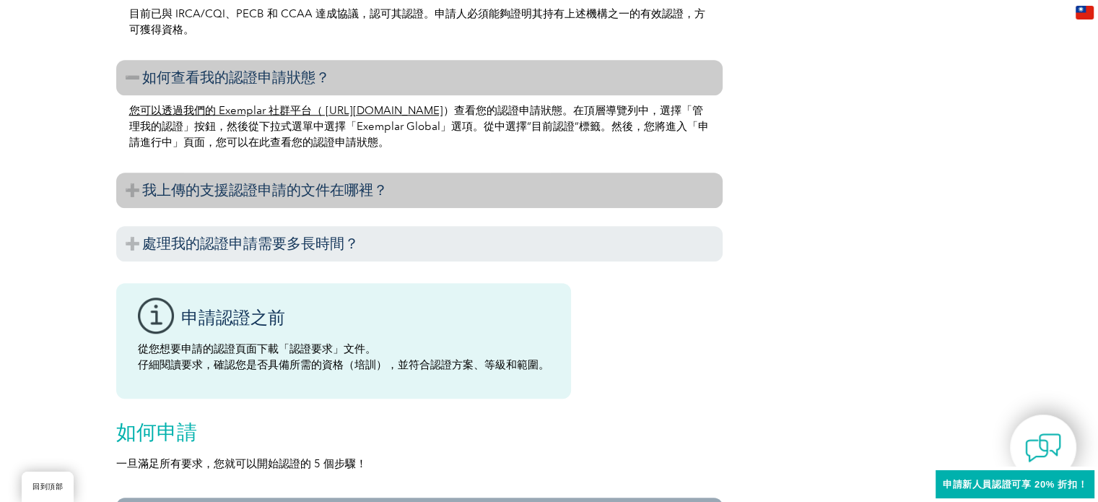
click at [421, 200] on h3 "我上傳的支援認證申請的文件在哪裡？" at bounding box center [419, 190] width 607 height 35
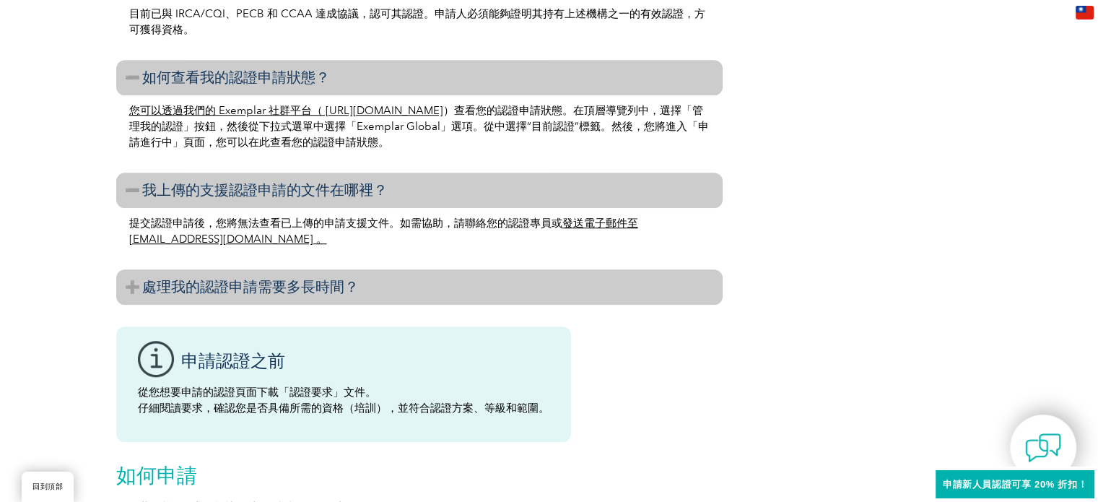
click at [401, 297] on h3 "處理我的認證申請需要多長時間？" at bounding box center [419, 286] width 607 height 35
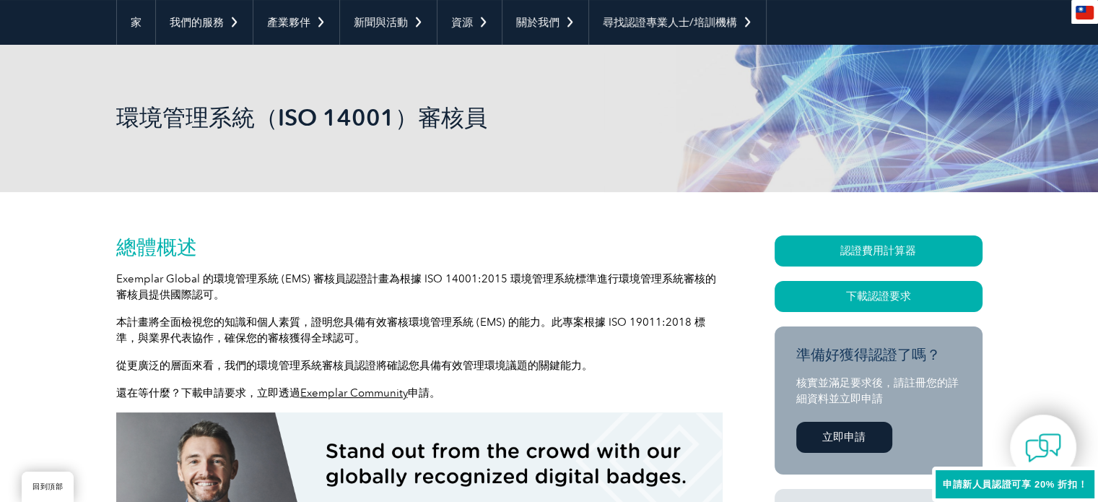
scroll to position [0, 0]
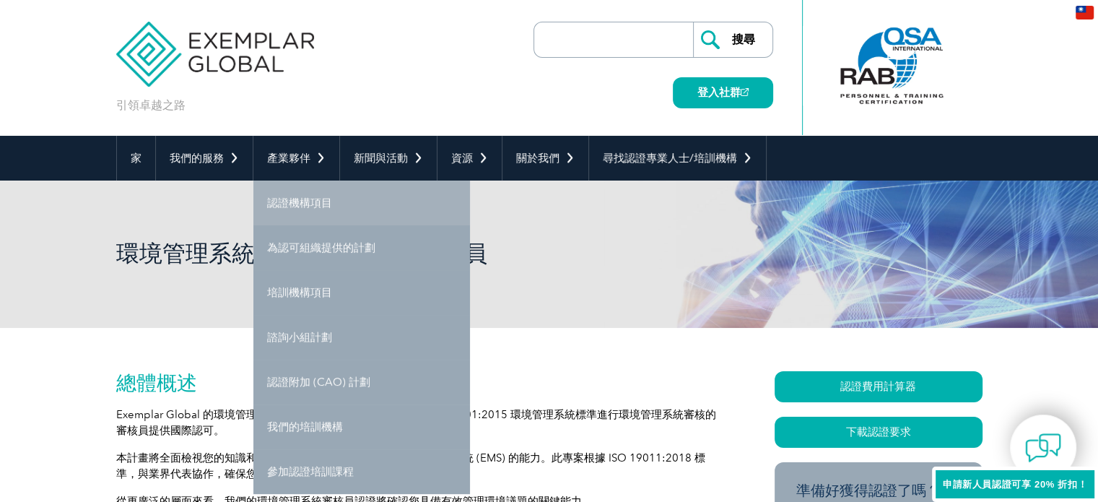
click at [315, 210] on link "認證機構項目" at bounding box center [361, 203] width 217 height 45
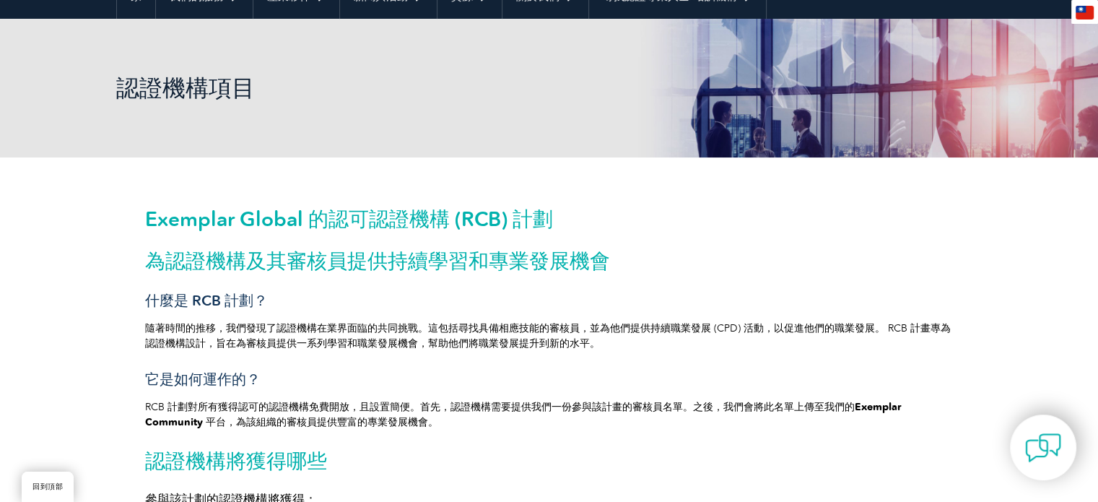
scroll to position [72, 0]
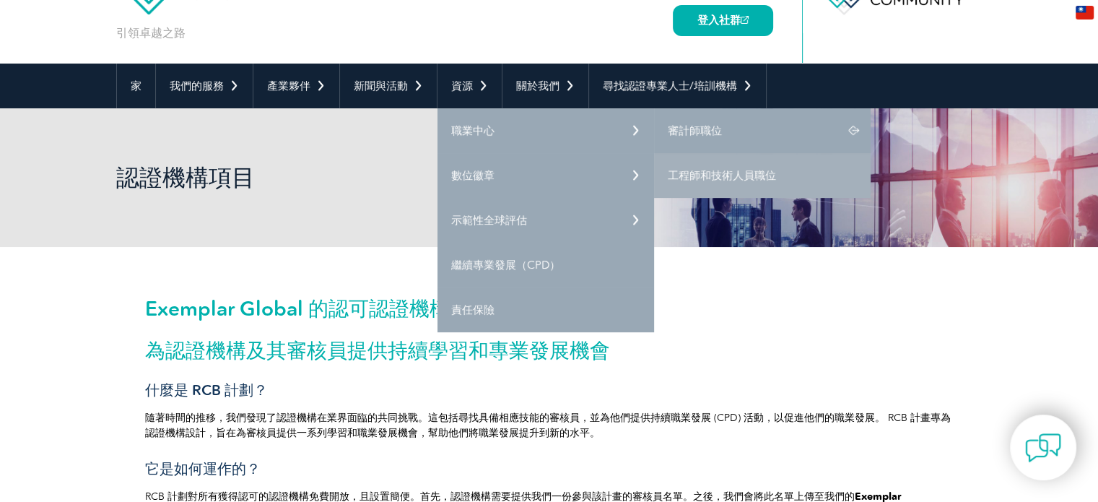
click at [700, 147] on link "審計師職位" at bounding box center [762, 130] width 217 height 45
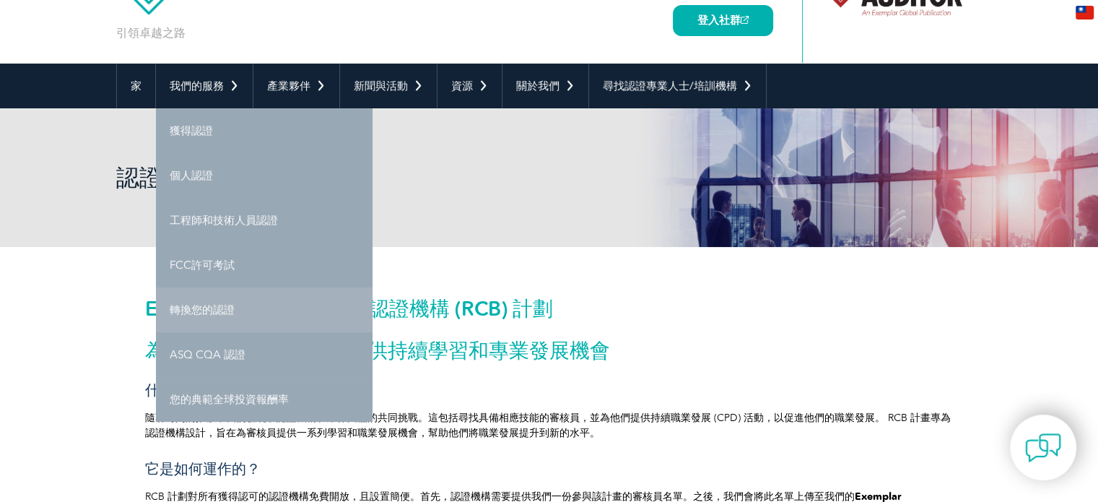
click at [289, 323] on link "轉換您的認證" at bounding box center [264, 309] width 217 height 45
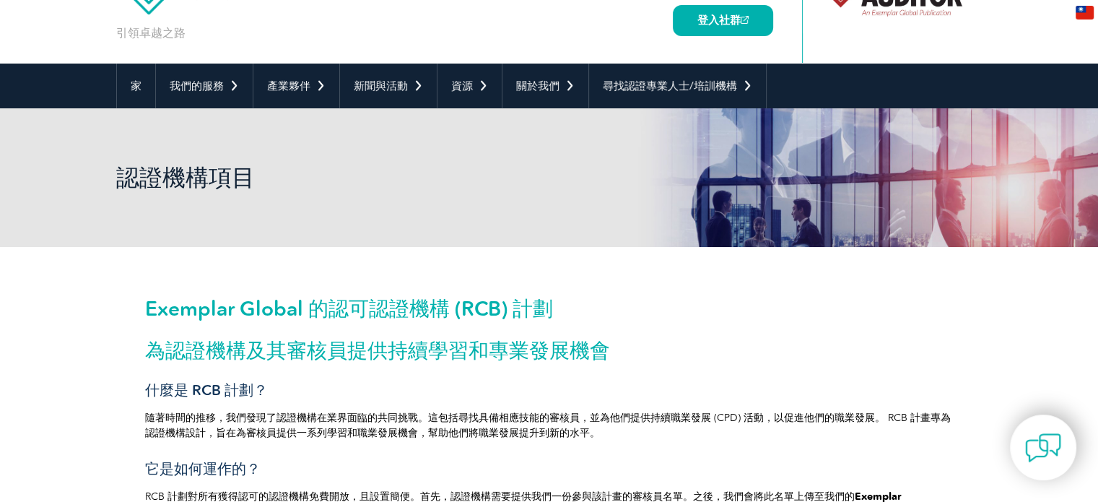
scroll to position [25, 0]
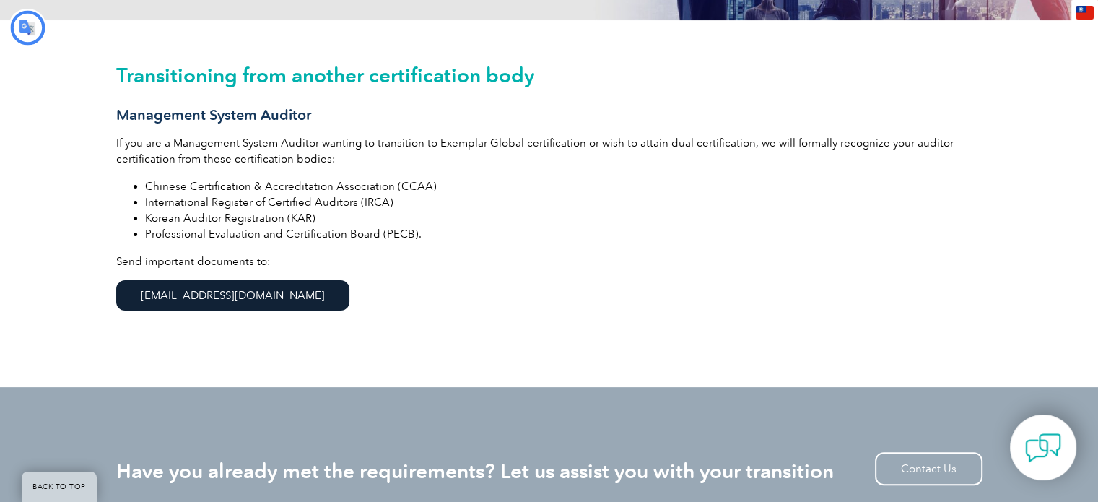
type input "搜尋"
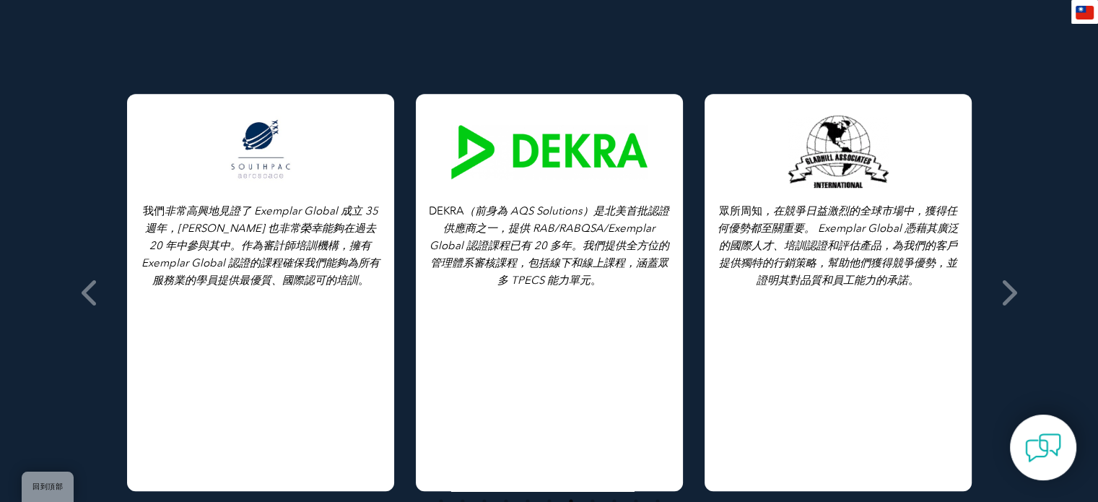
scroll to position [1011, 0]
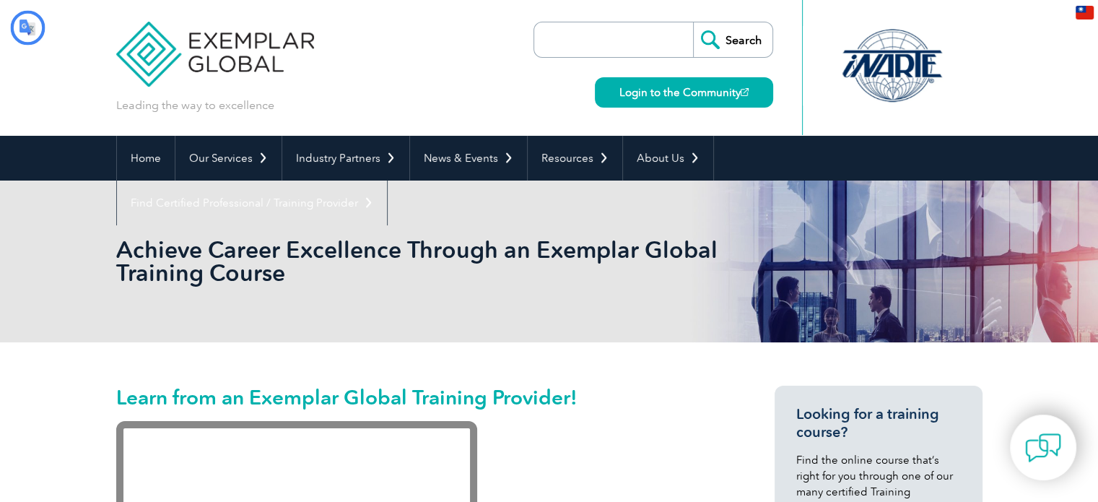
type input "搜尋"
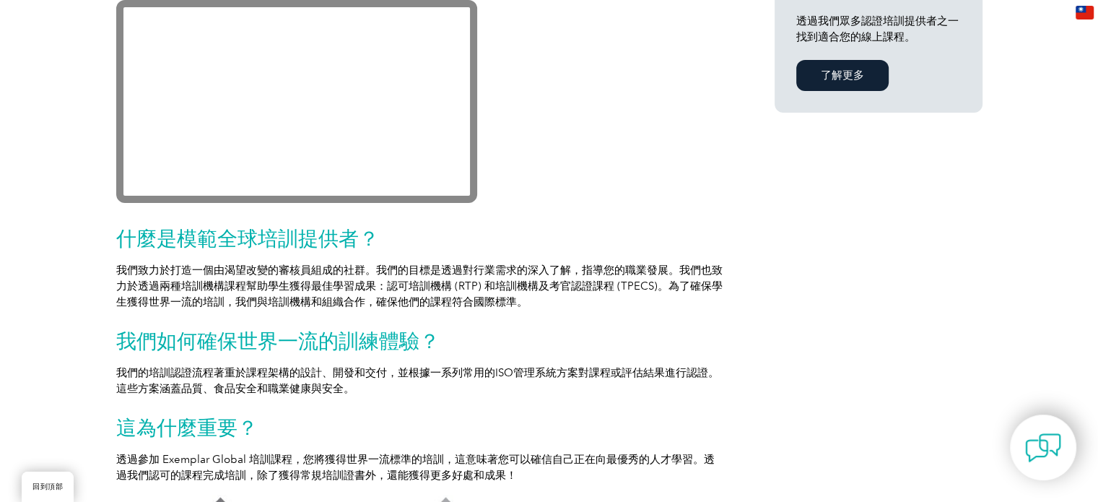
scroll to position [217, 0]
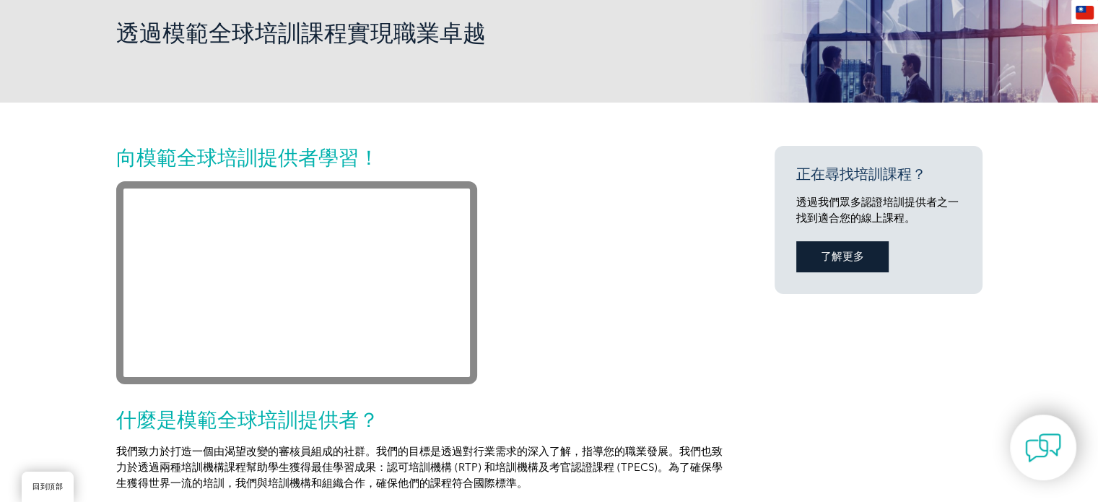
click at [835, 256] on font "了解更多" at bounding box center [842, 256] width 43 height 13
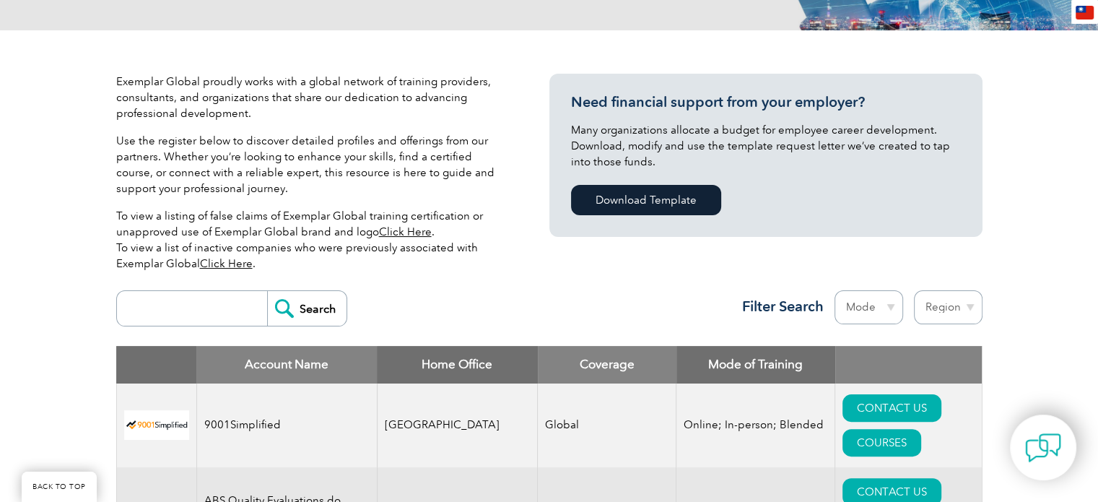
type input "搜尋"
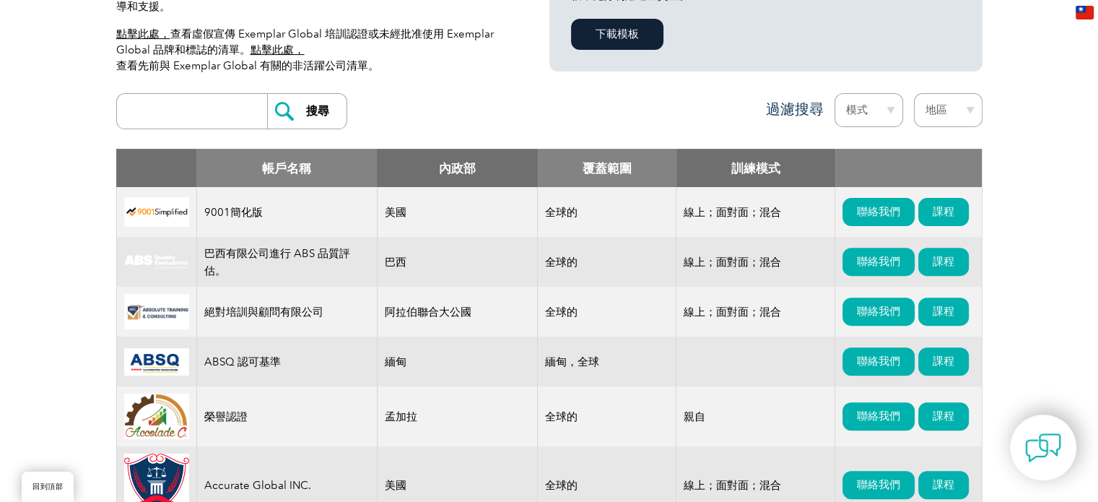
scroll to position [433, 0]
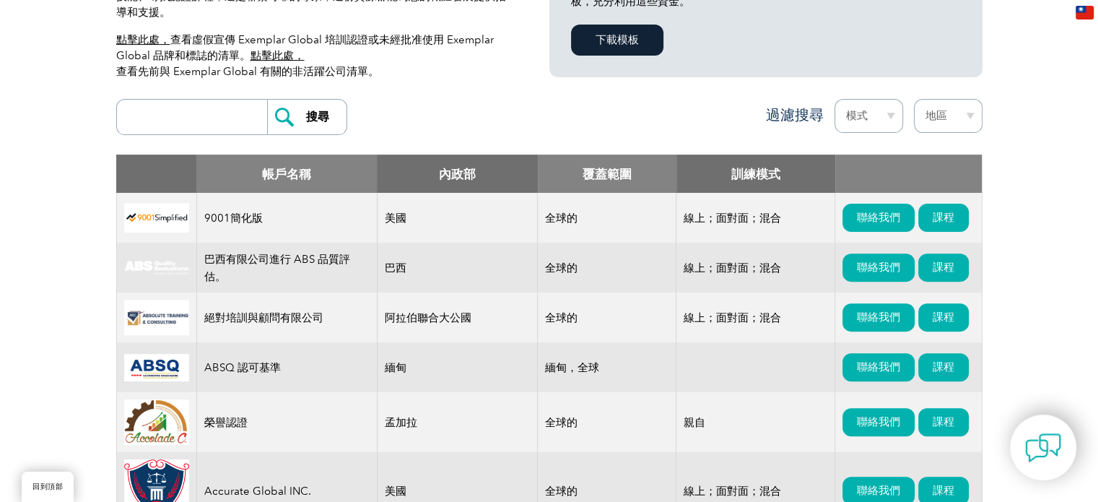
click at [916, 115] on select "地區 [GEOGRAPHIC_DATA] [GEOGRAPHIC_DATA] [GEOGRAPHIC_DATA] 埃及 印度 印尼 愛爾蘭 約旦 韓國 馬來西…" at bounding box center [948, 116] width 69 height 34
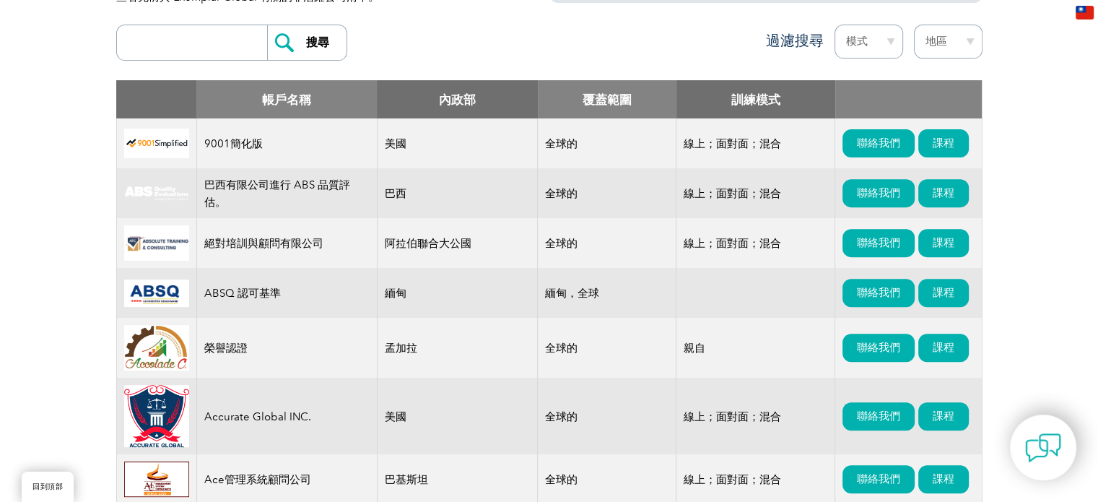
scroll to position [505, 0]
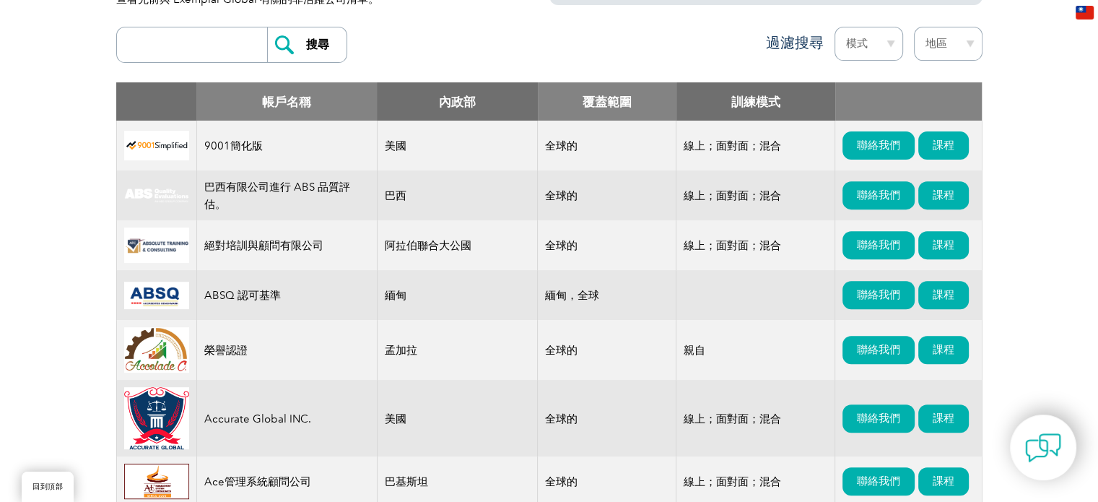
drag, startPoint x: 965, startPoint y: 43, endPoint x: 957, endPoint y: 55, distance: 14.0
click at [965, 43] on select "地區 [GEOGRAPHIC_DATA] [GEOGRAPHIC_DATA] [GEOGRAPHIC_DATA] 埃及 印度 印尼 愛爾蘭 約旦 韓國 馬來西…" at bounding box center [948, 44] width 69 height 34
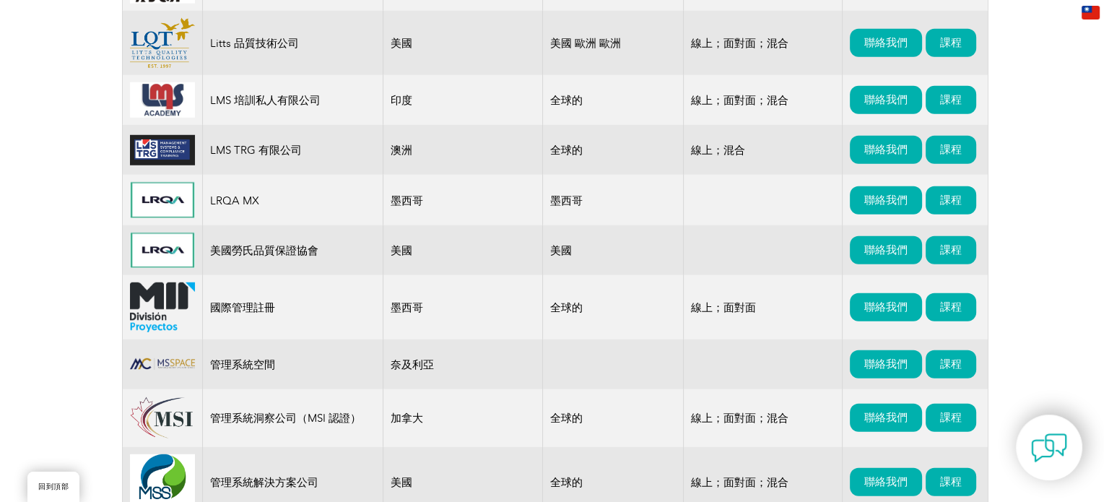
scroll to position [9965, 0]
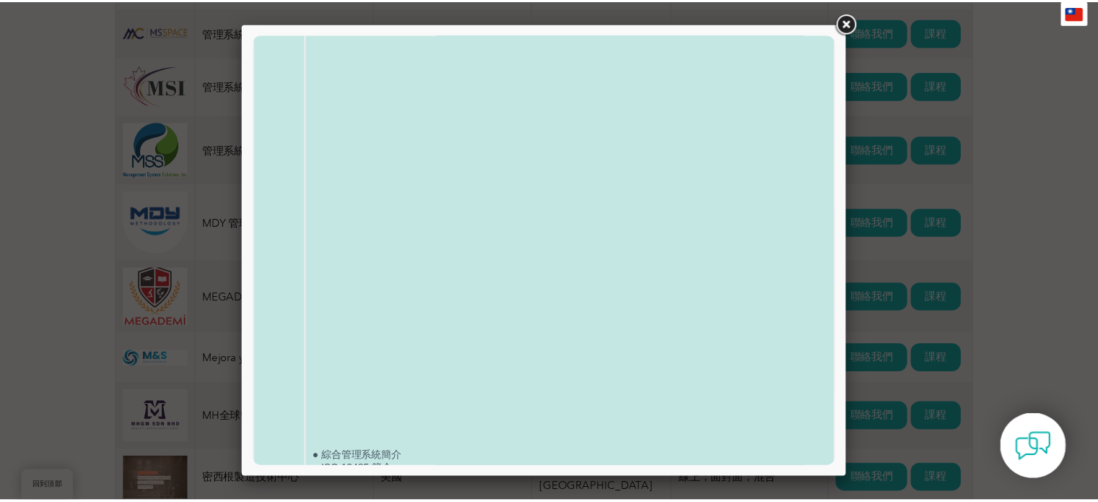
scroll to position [371, 0]
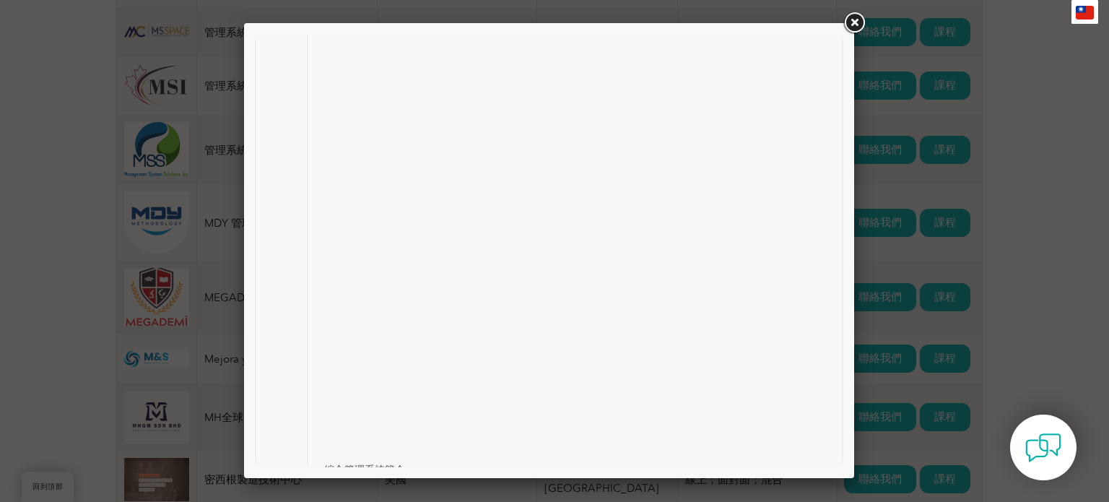
click at [861, 25] on link at bounding box center [854, 23] width 26 height 26
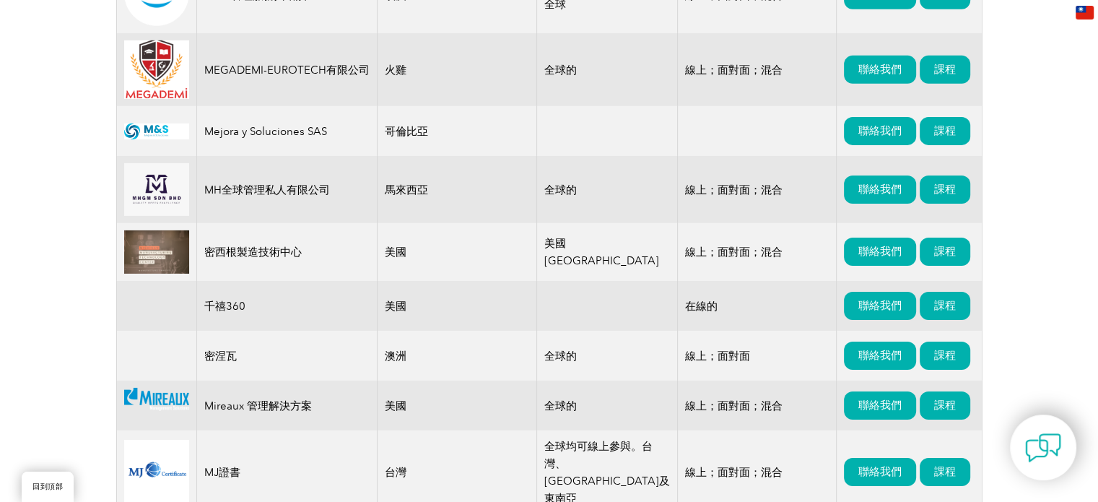
scroll to position [10615, 0]
